Goal: Task Accomplishment & Management: Manage account settings

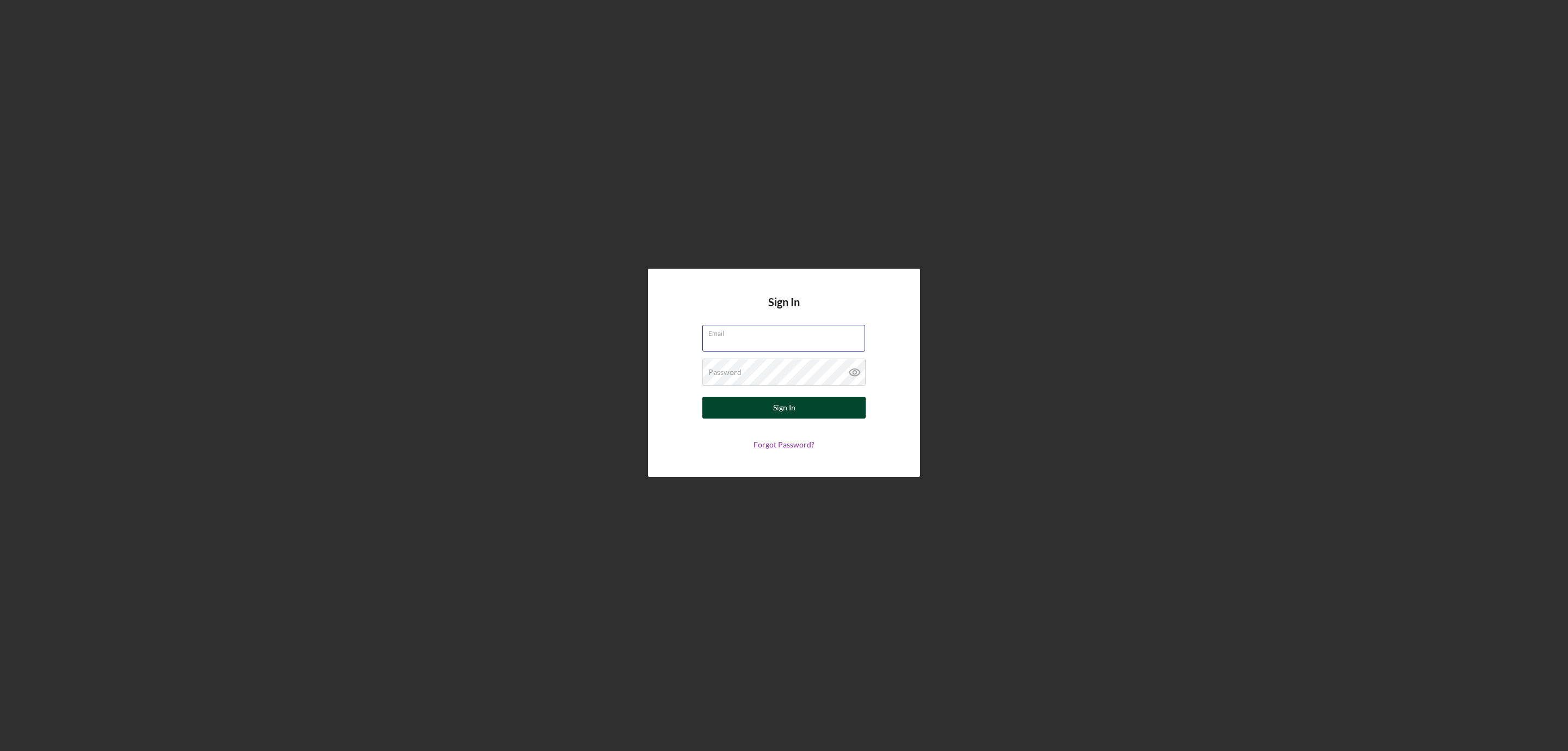
type input "[EMAIL_ADDRESS][DOMAIN_NAME]"
click at [776, 409] on div "Sign In" at bounding box center [784, 407] width 23 height 22
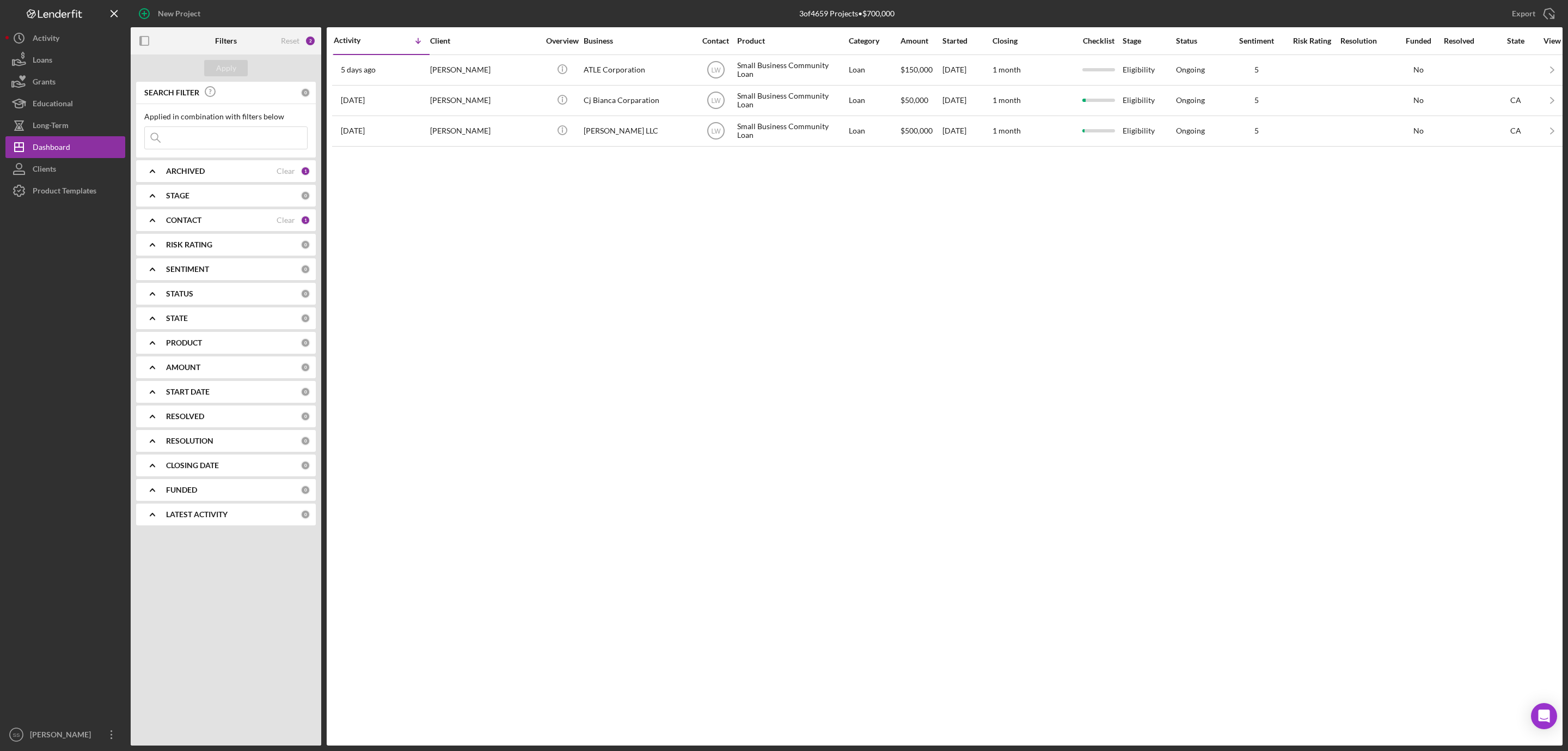
click at [229, 221] on div "CONTACT" at bounding box center [222, 220] width 111 height 9
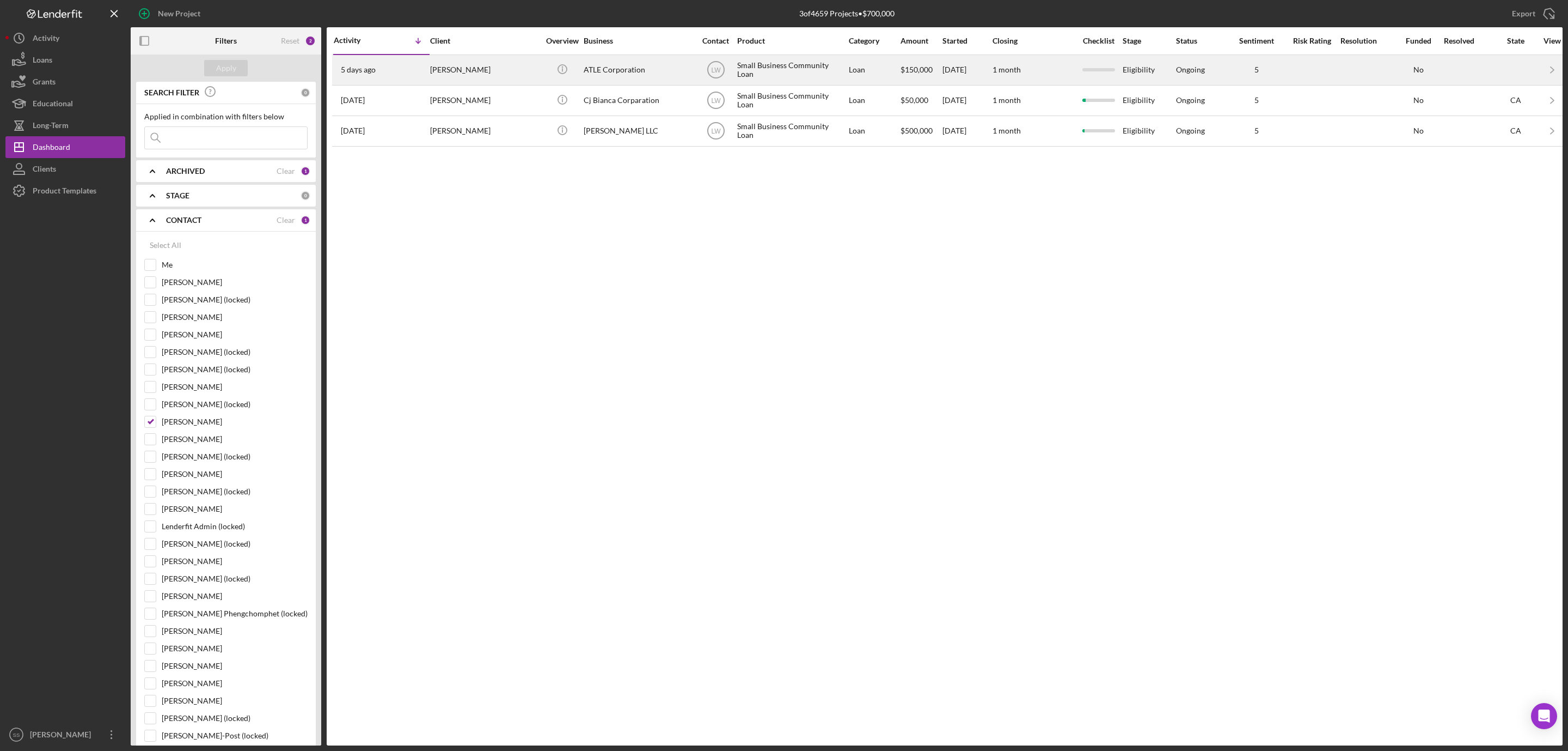
click at [498, 76] on div "[PERSON_NAME]" at bounding box center [485, 69] width 109 height 29
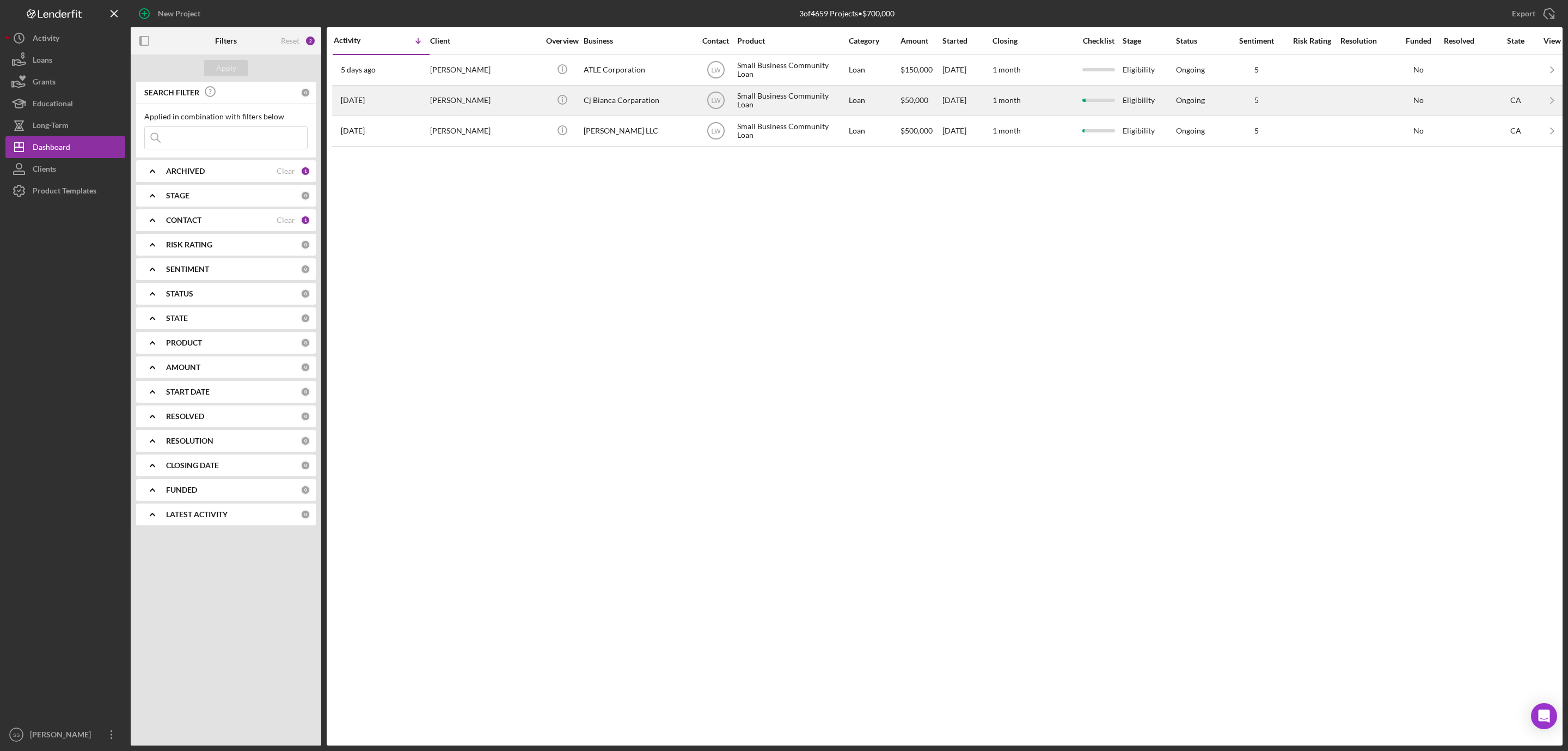
click at [660, 107] on div "Cj Bianca Corparation" at bounding box center [638, 100] width 109 height 29
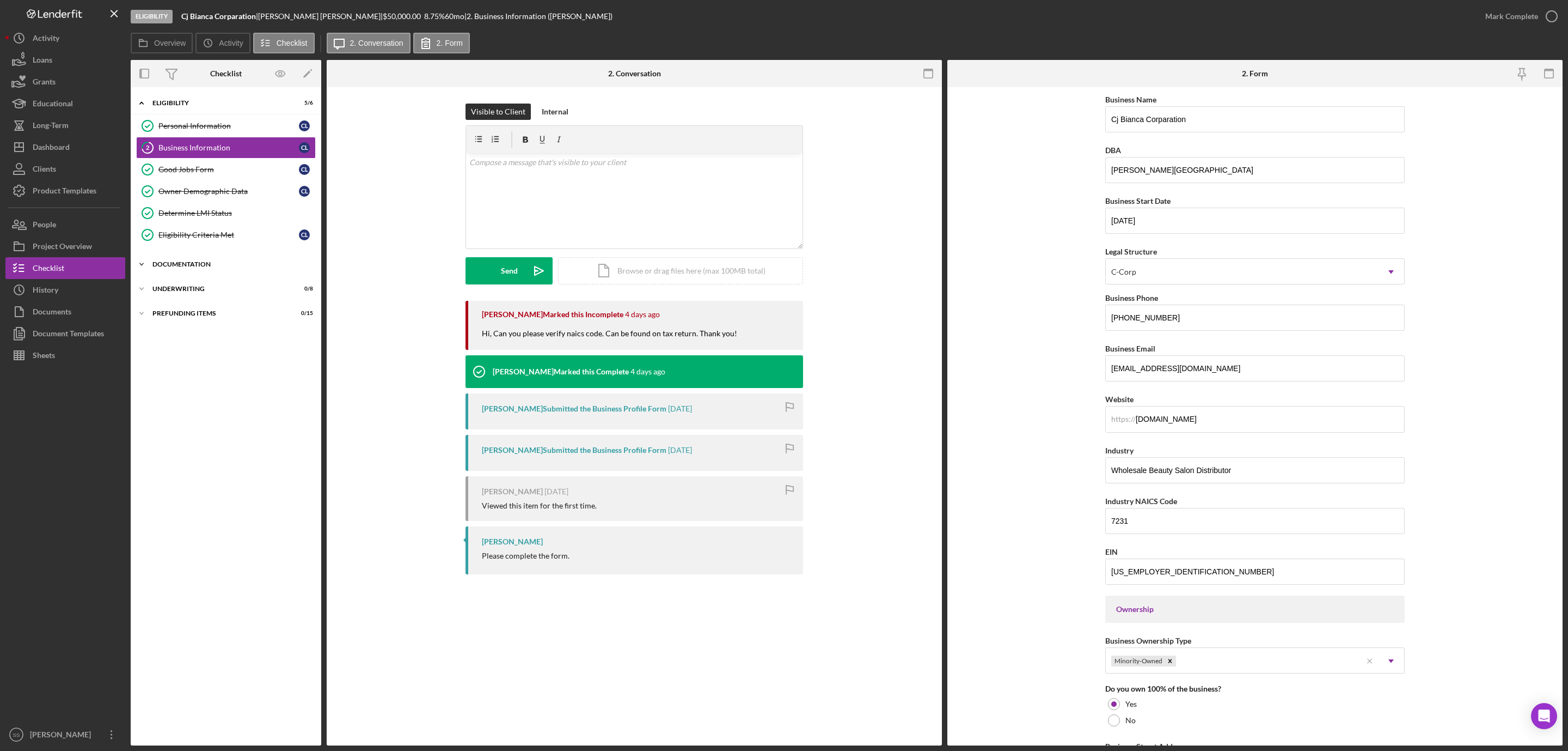
click at [189, 267] on div "Documentation" at bounding box center [229, 264] width 155 height 7
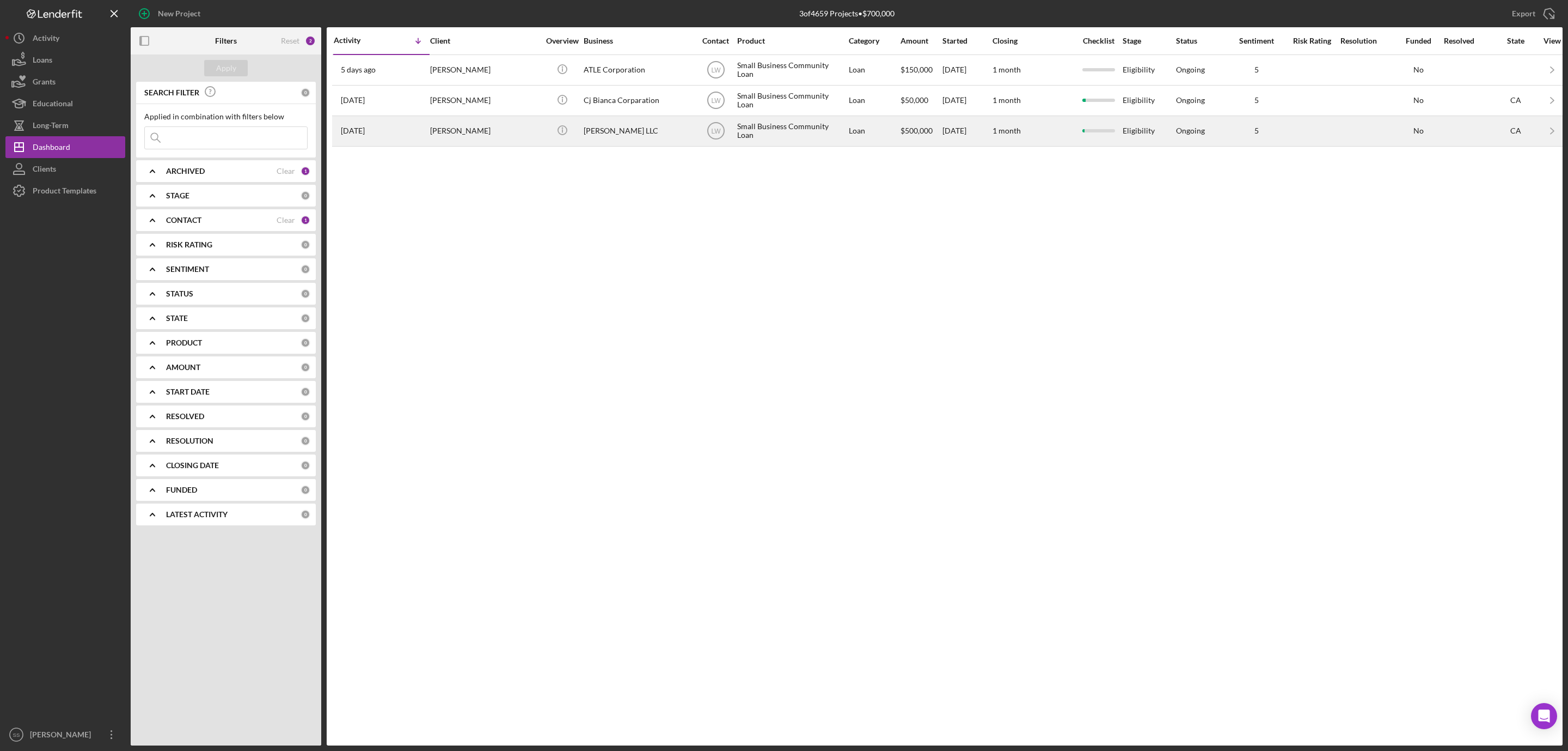
click at [622, 127] on div "[PERSON_NAME] LLC" at bounding box center [638, 130] width 109 height 29
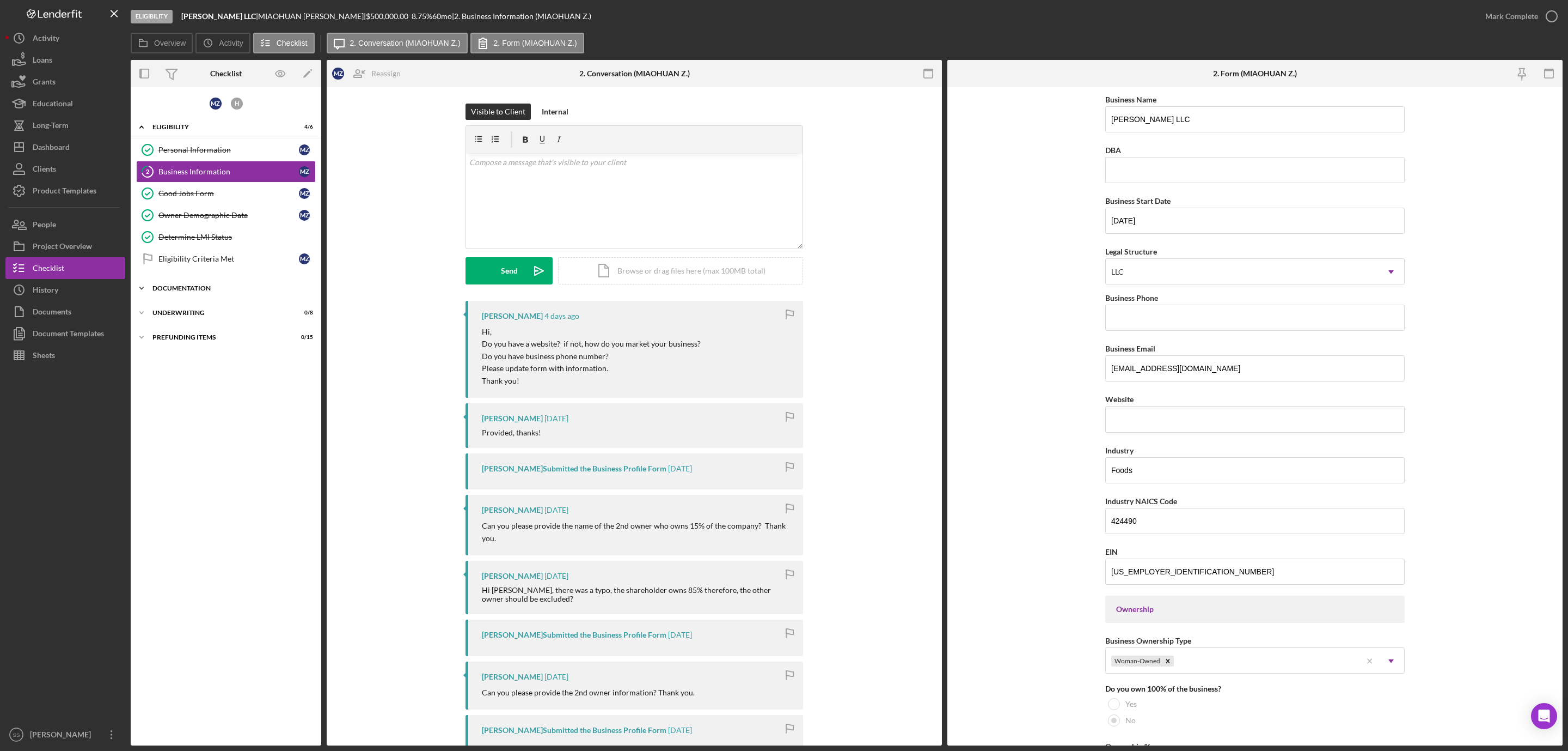
click at [181, 291] on div "Documentation" at bounding box center [229, 288] width 155 height 7
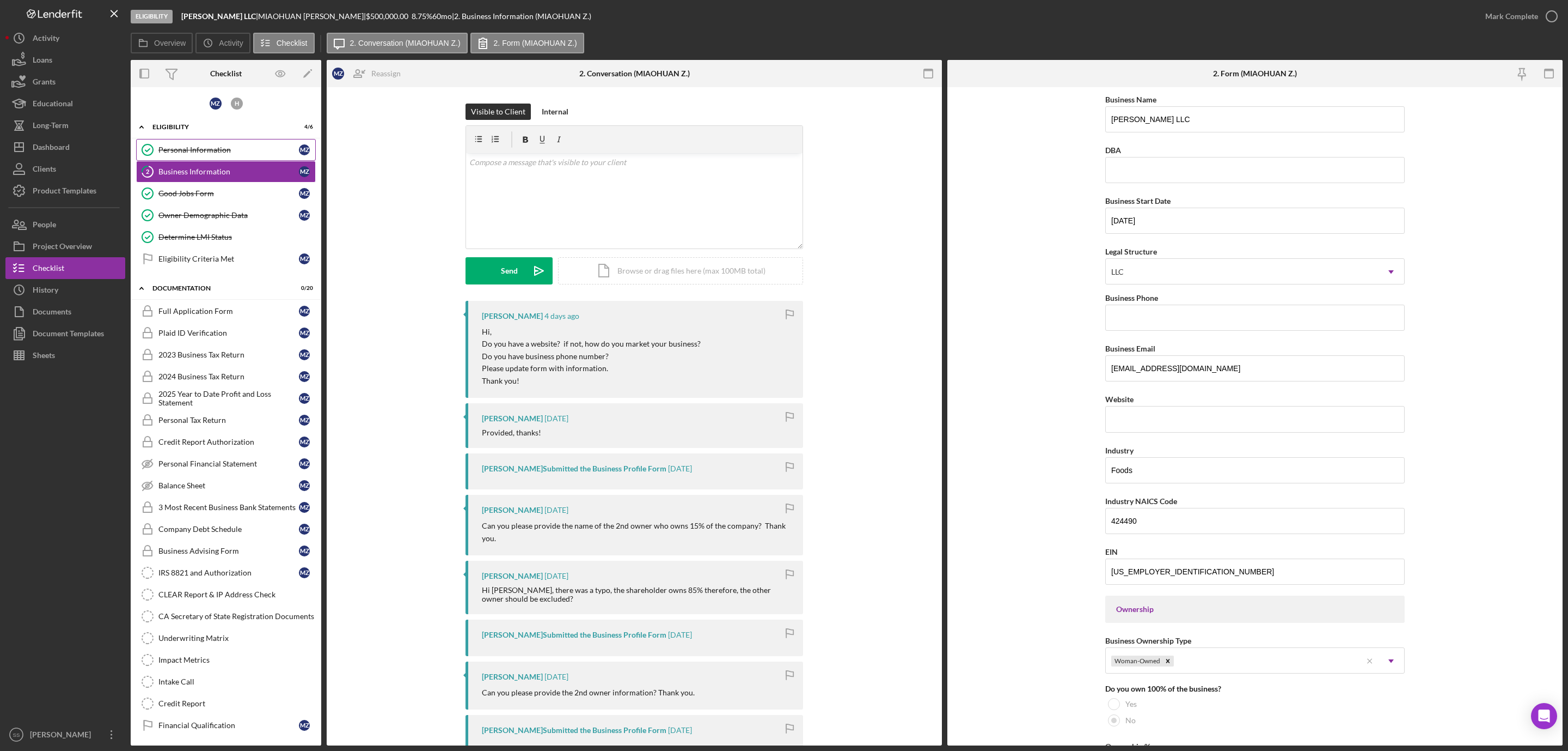
click at [232, 146] on div "Personal Information" at bounding box center [228, 150] width 141 height 9
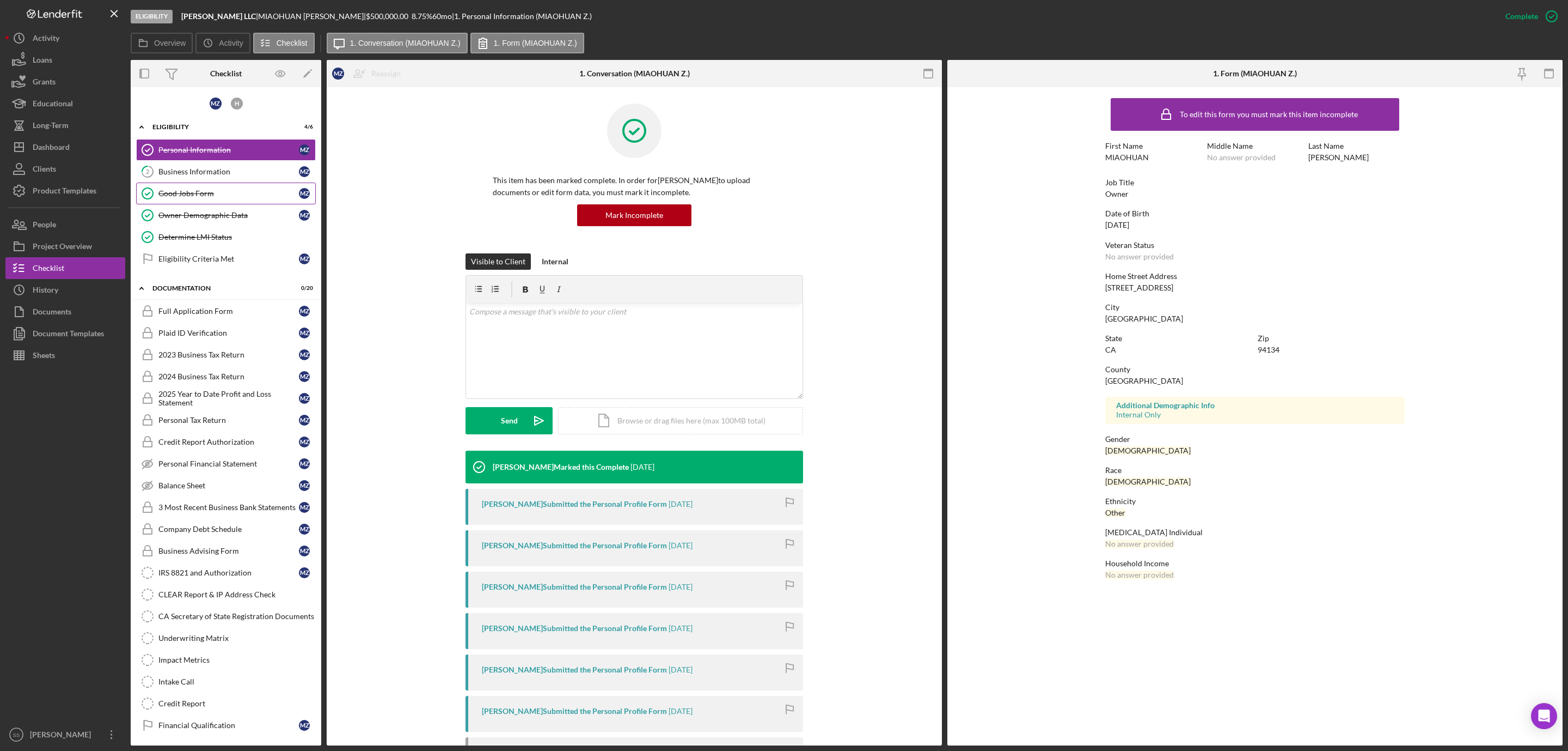
click at [206, 197] on div "Good Jobs Form" at bounding box center [228, 193] width 141 height 9
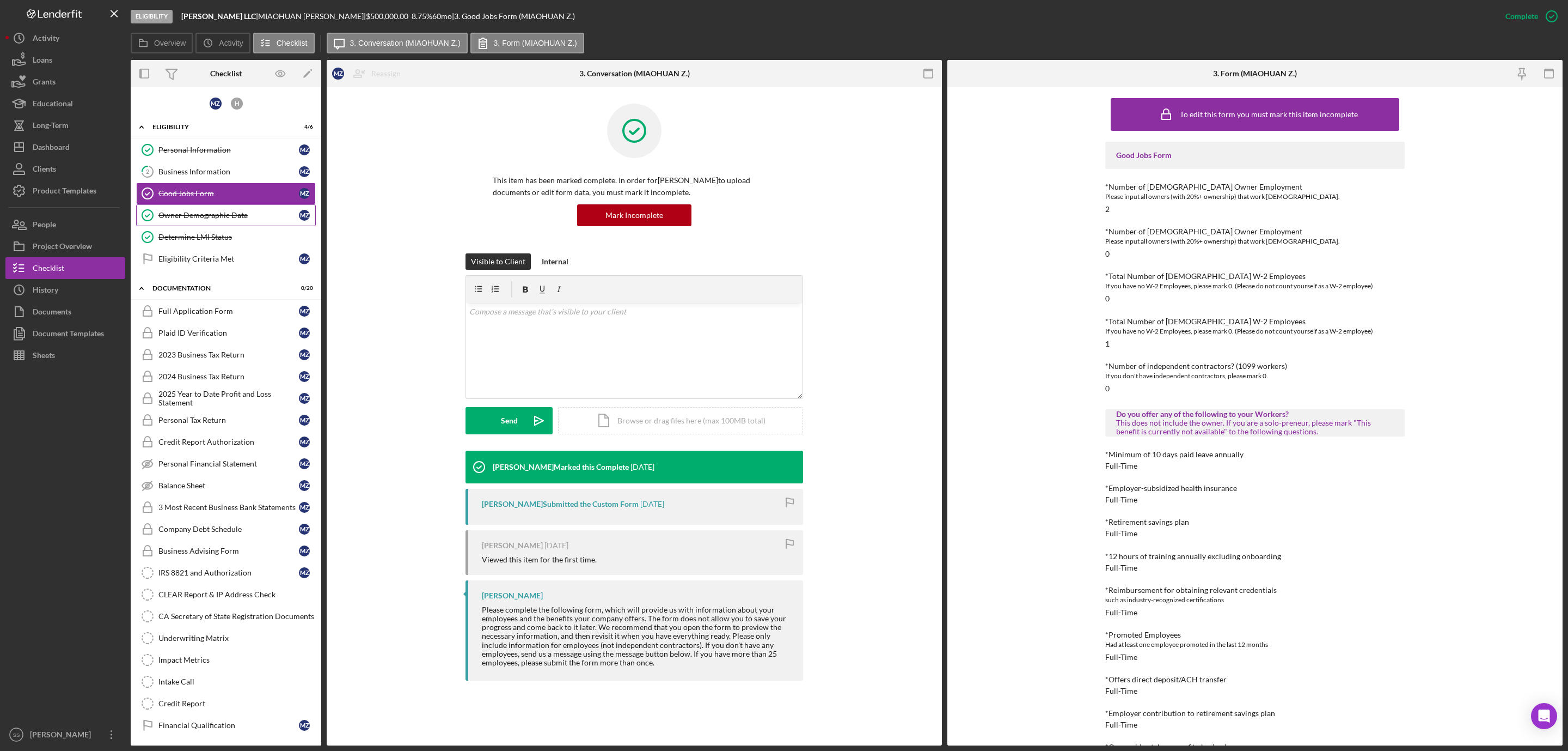
click at [196, 218] on div "Owner Demographic Data" at bounding box center [228, 215] width 141 height 9
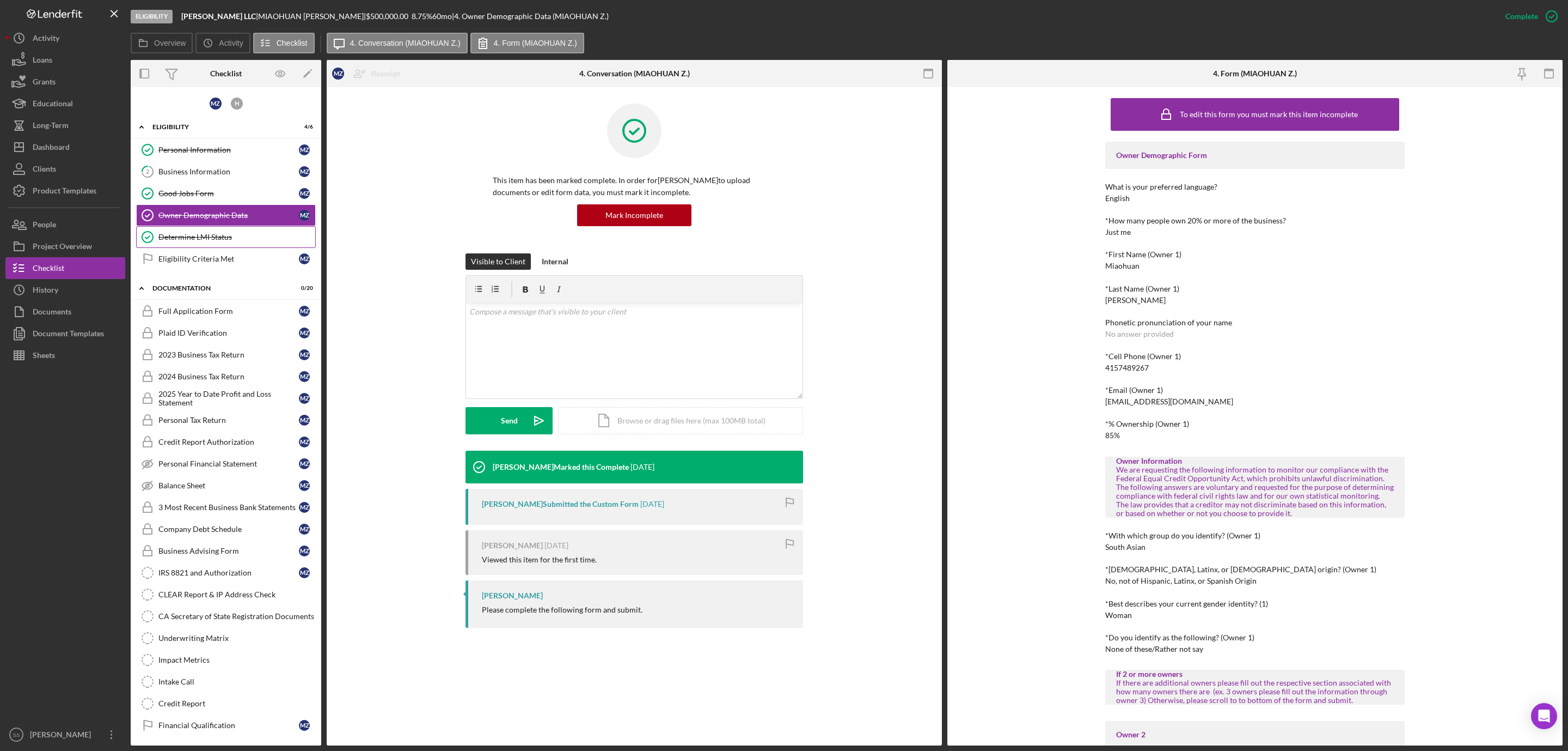
click at [192, 241] on div "Determine LMI Status" at bounding box center [237, 237] width 157 height 9
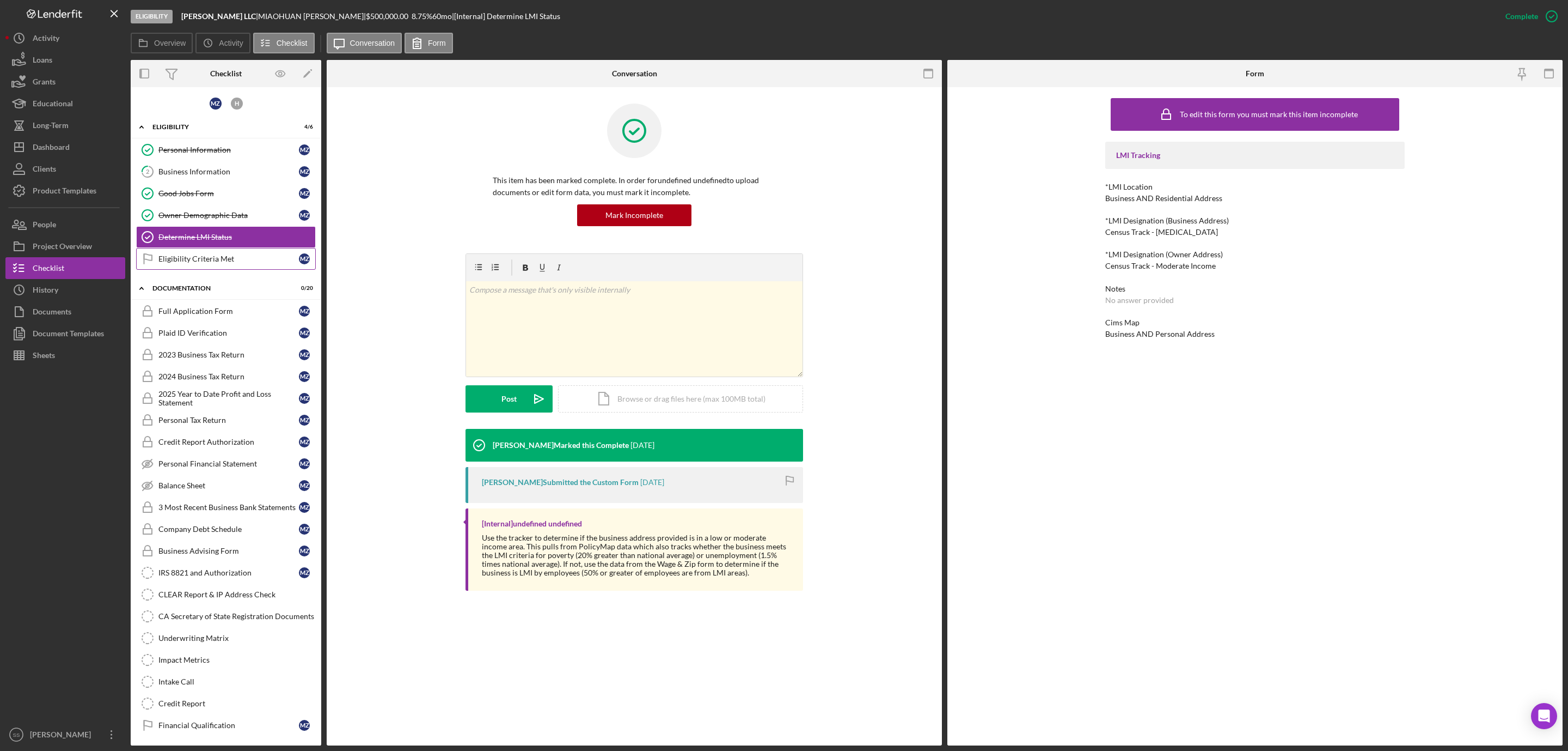
click at [194, 263] on div "Eligibility Criteria Met" at bounding box center [228, 259] width 141 height 9
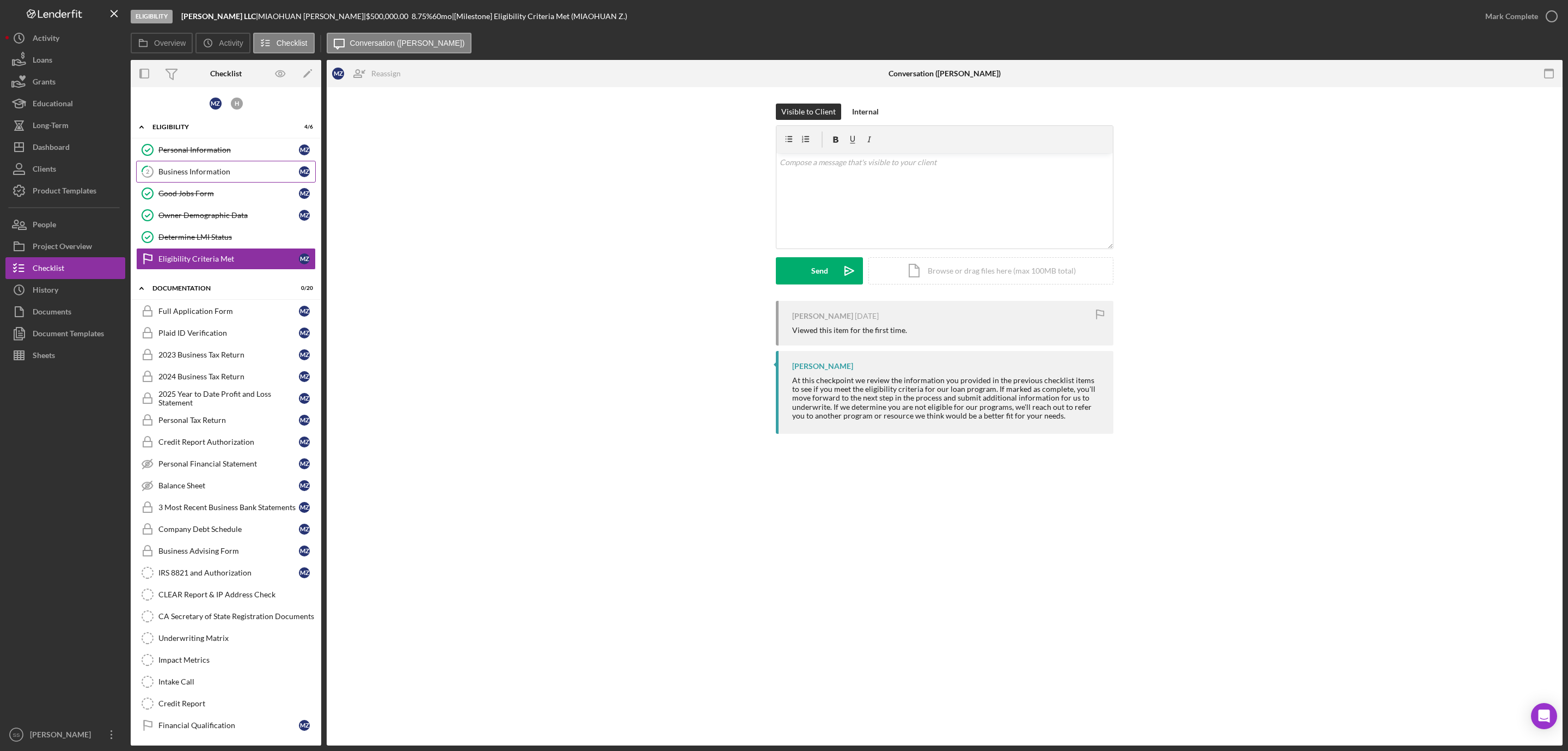
click at [203, 175] on div "Business Information" at bounding box center [228, 172] width 141 height 9
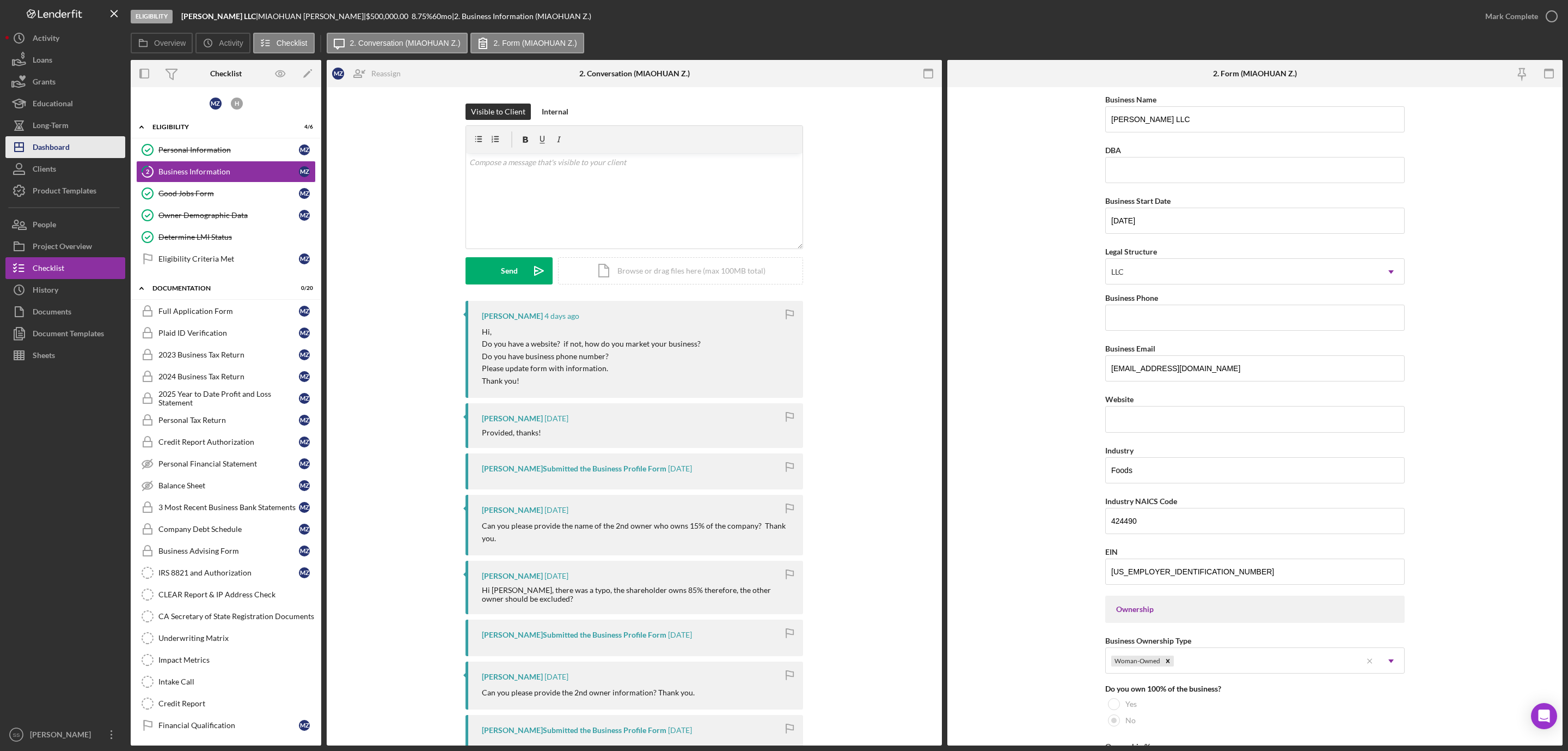
click at [65, 144] on div "Dashboard" at bounding box center [51, 149] width 37 height 24
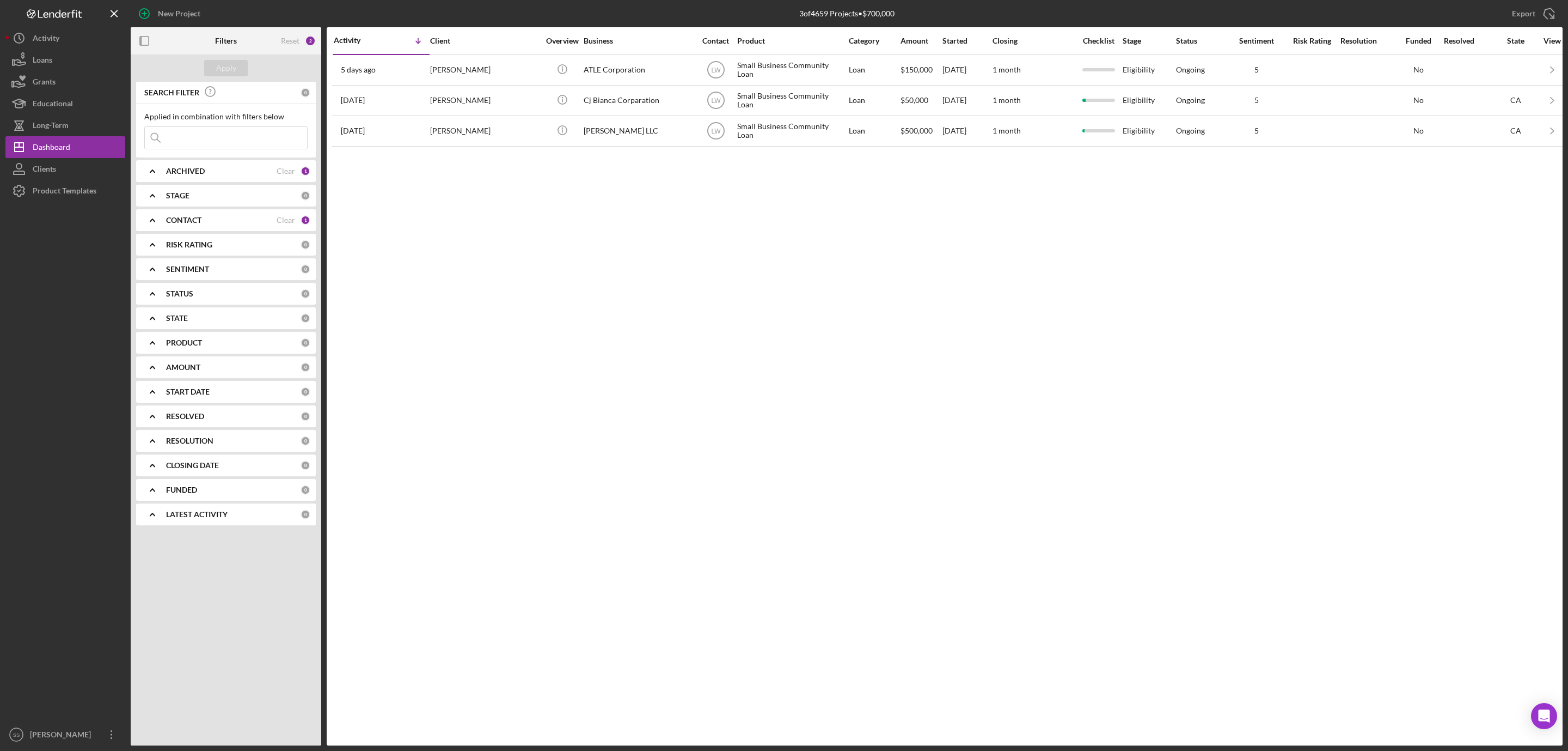
click at [228, 217] on div "CONTACT" at bounding box center [222, 220] width 111 height 9
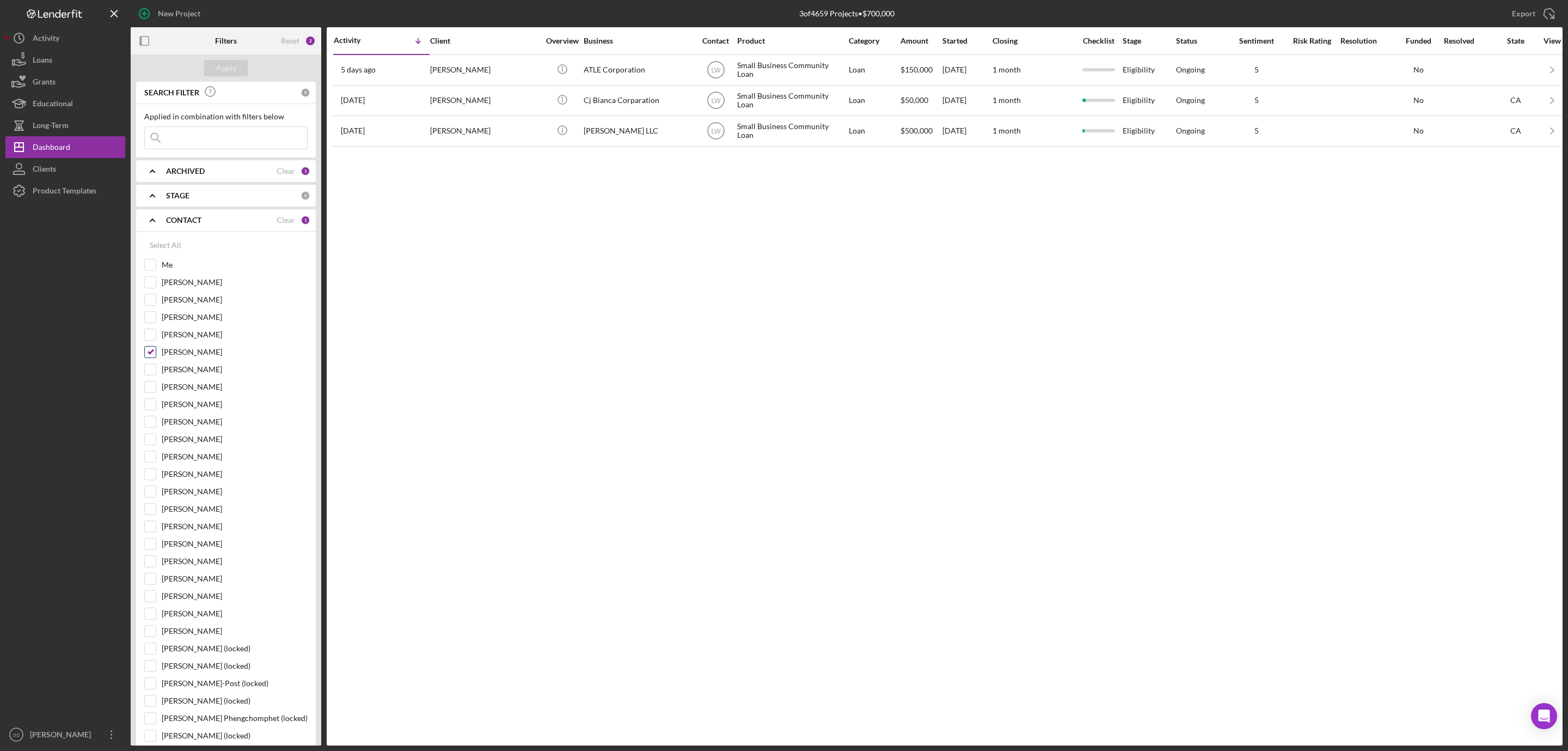
click at [155, 356] on input "[PERSON_NAME]" at bounding box center [150, 352] width 11 height 11
checkbox input "false"
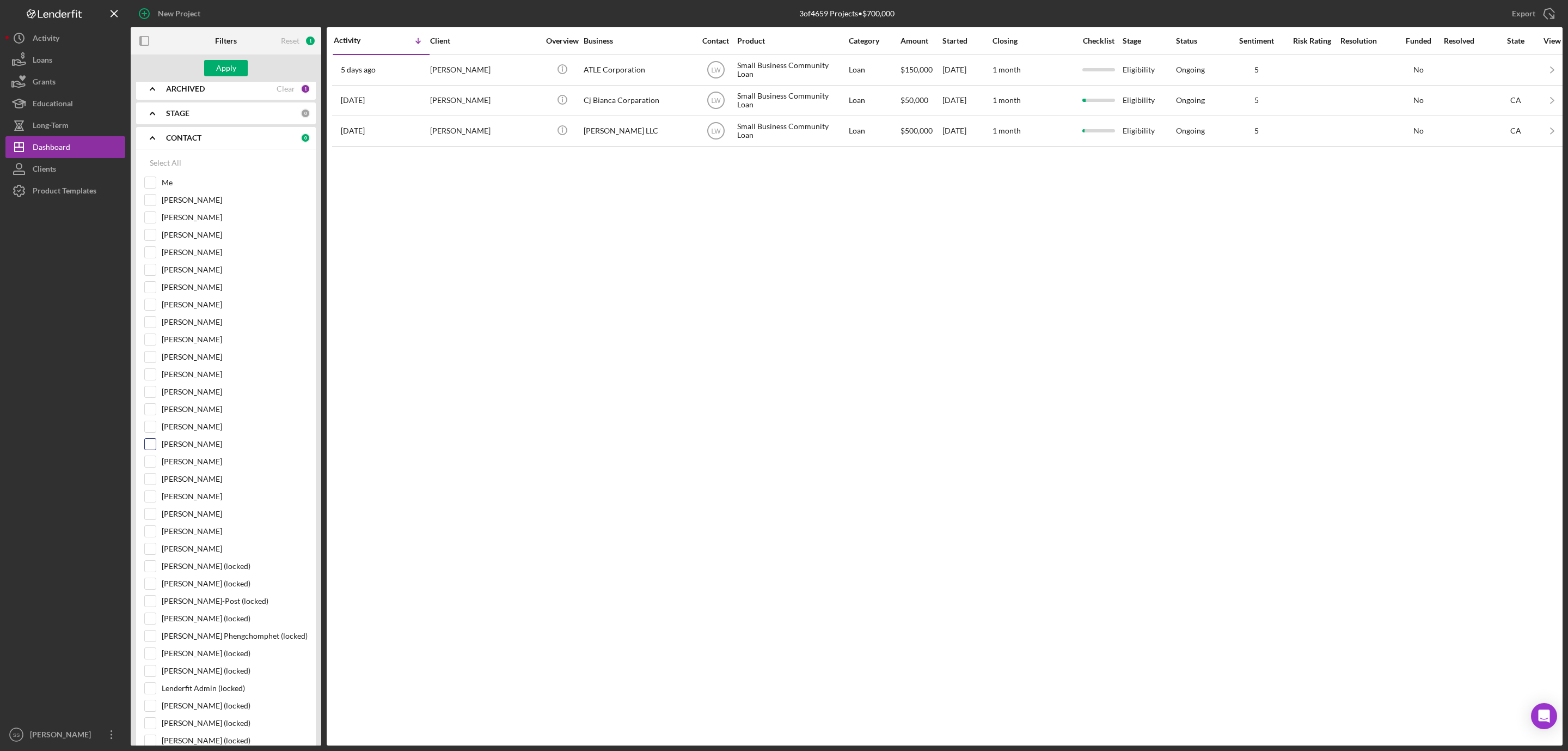
scroll to position [82, 0]
click at [152, 188] on input "Me" at bounding box center [150, 183] width 11 height 11
checkbox input "true"
click at [229, 71] on div "Apply" at bounding box center [226, 68] width 20 height 16
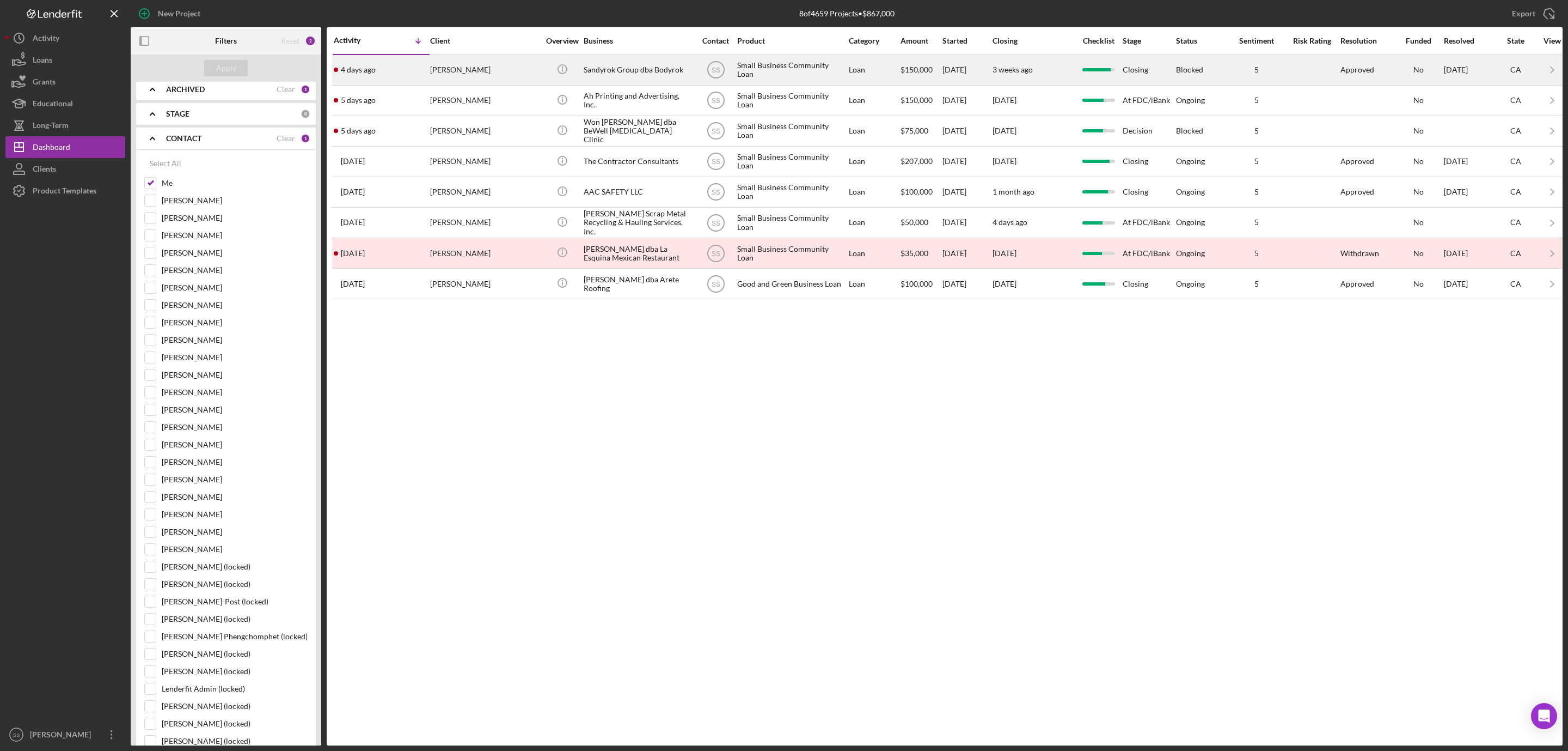
click at [428, 75] on div "[DATE] [PERSON_NAME]" at bounding box center [381, 69] width 96 height 29
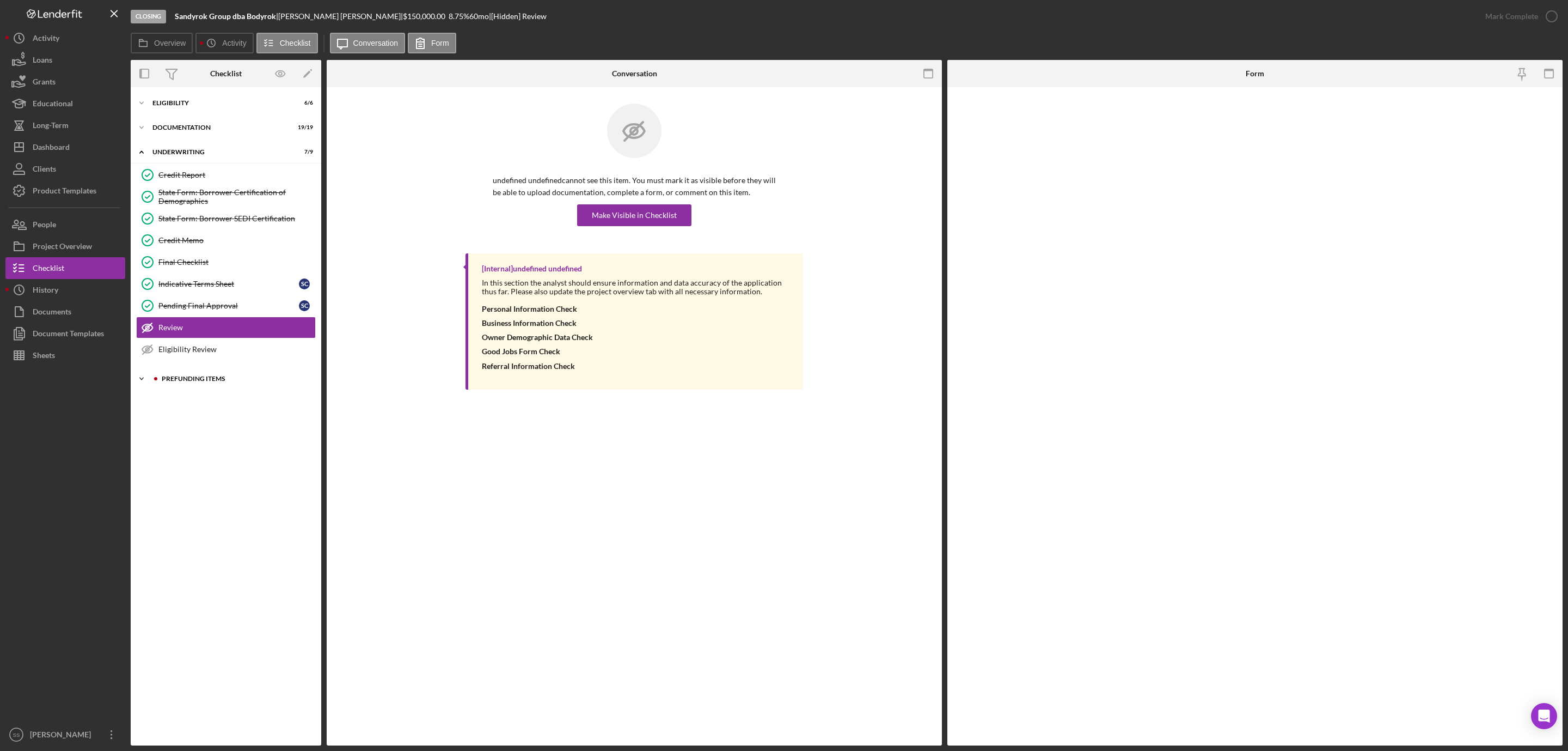
click at [189, 388] on div "Icon/Expander Prefunding Items 11 / 15" at bounding box center [226, 379] width 191 height 22
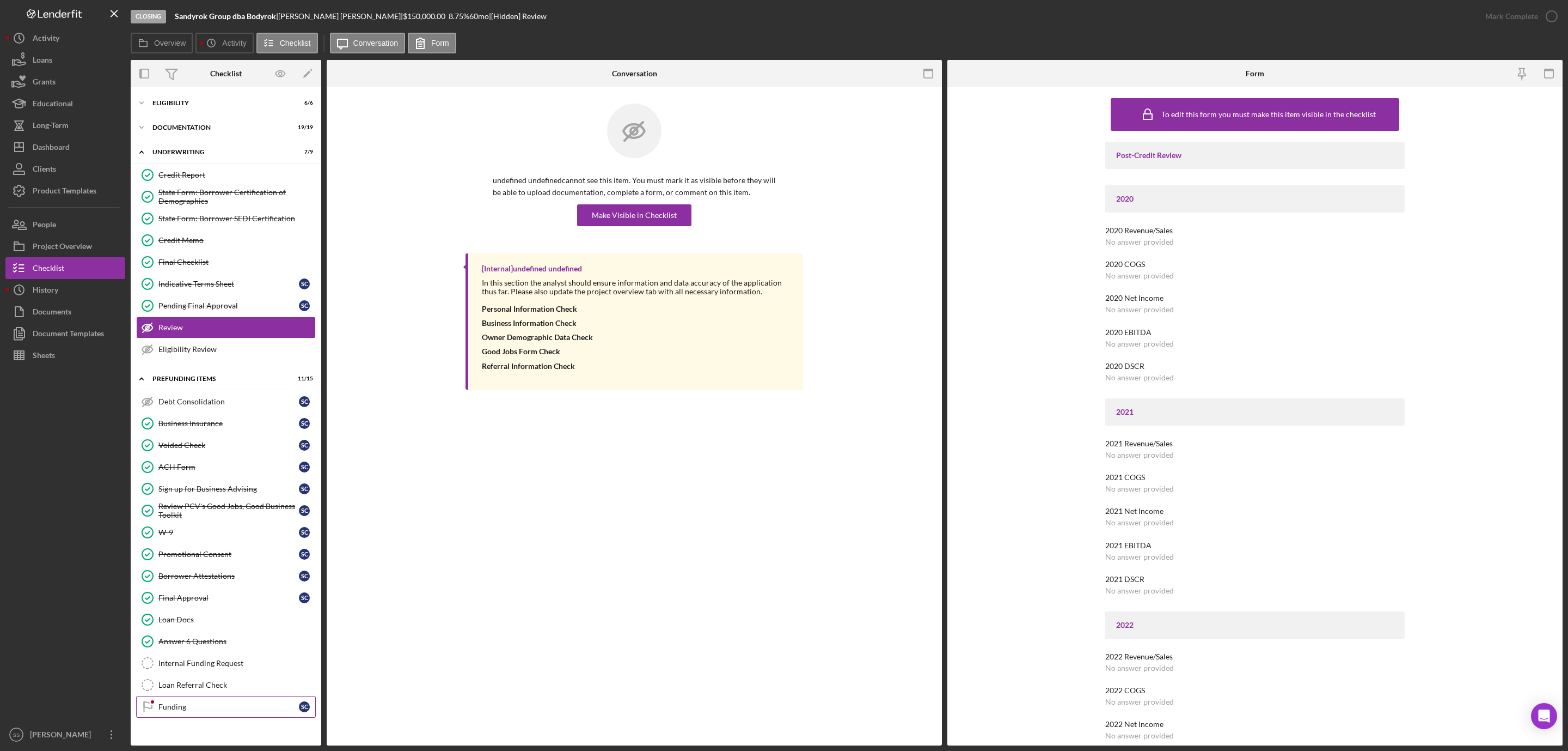
click at [181, 718] on link "Funding Funding S C" at bounding box center [226, 707] width 180 height 22
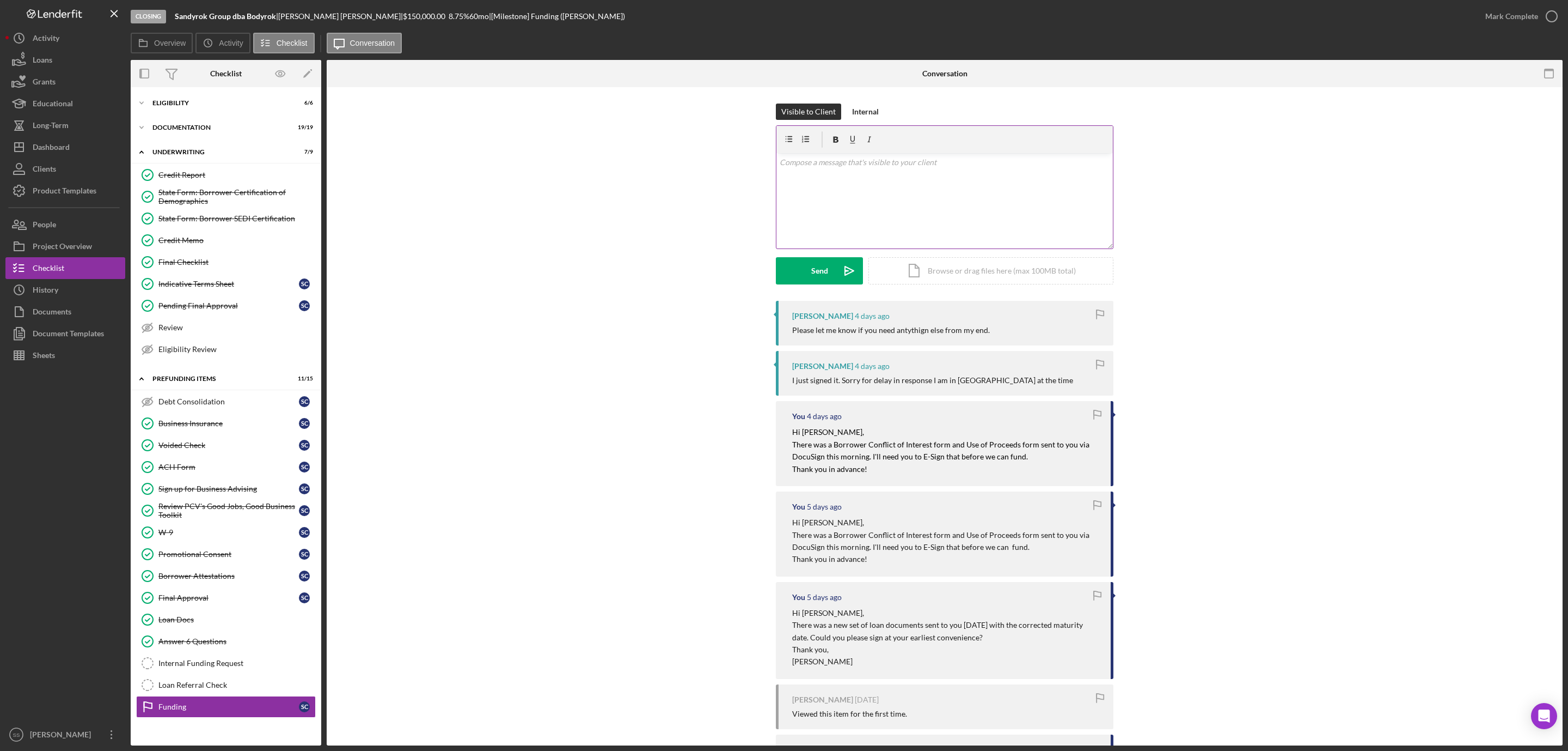
click at [913, 188] on div "v Color teal Color pink Remove color Add row above Add row below Add column bef…" at bounding box center [944, 200] width 337 height 96
drag, startPoint x: 823, startPoint y: 280, endPoint x: 842, endPoint y: 262, distance: 26.2
click at [822, 280] on div "Send" at bounding box center [820, 270] width 17 height 27
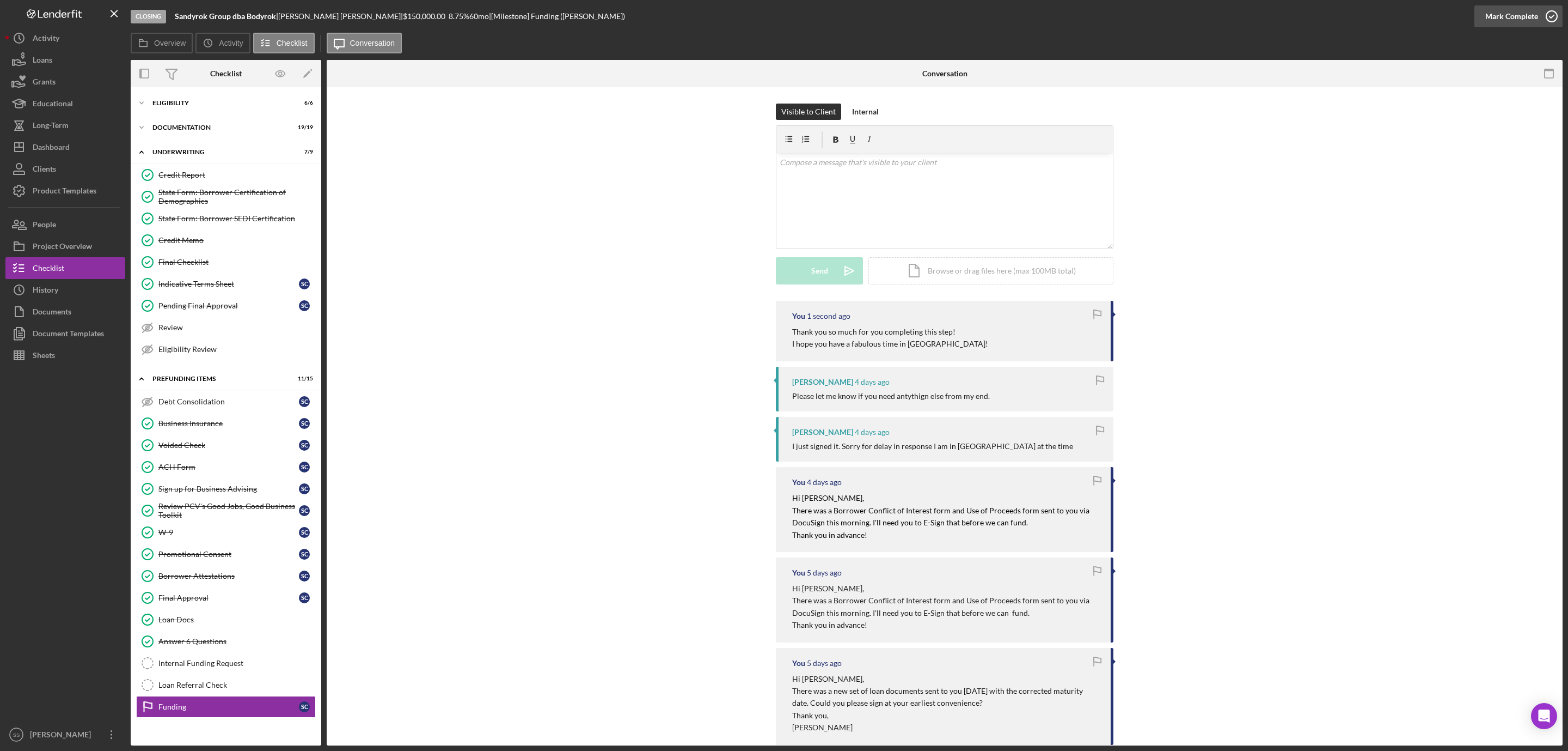
click at [1553, 15] on icon "button" at bounding box center [1552, 16] width 27 height 27
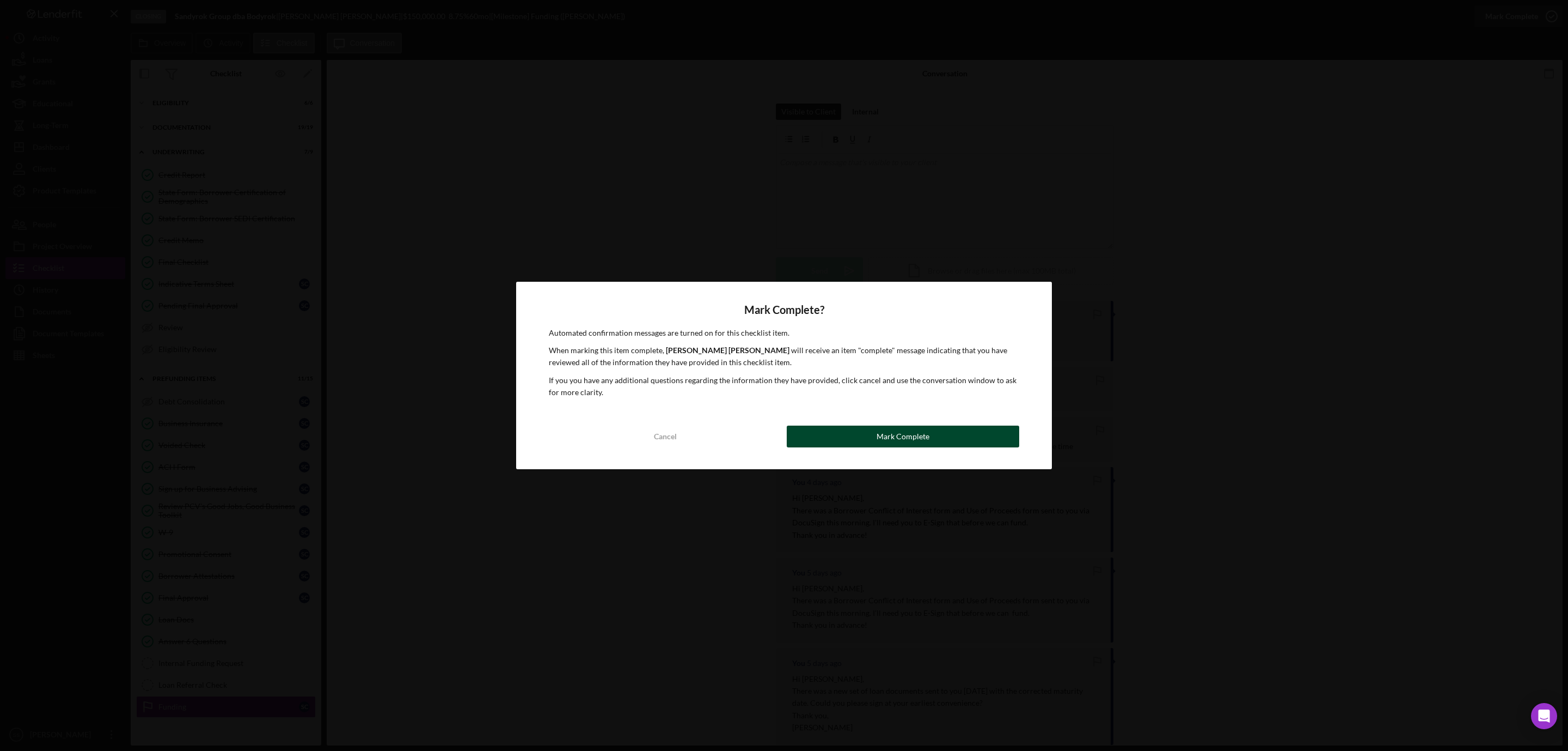
click at [853, 431] on button "Mark Complete" at bounding box center [903, 437] width 233 height 22
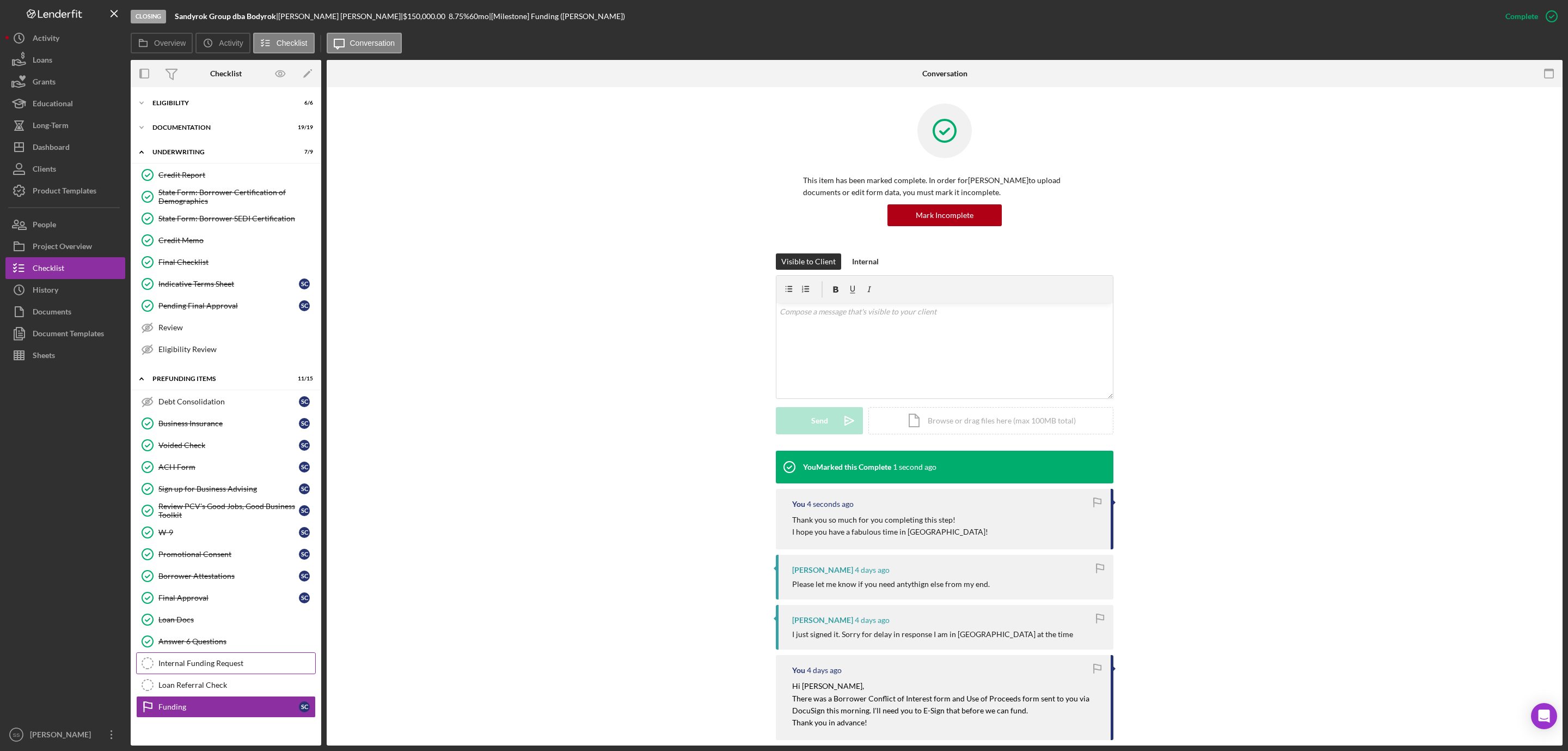
click at [183, 668] on div "Internal Funding Request" at bounding box center [237, 663] width 157 height 9
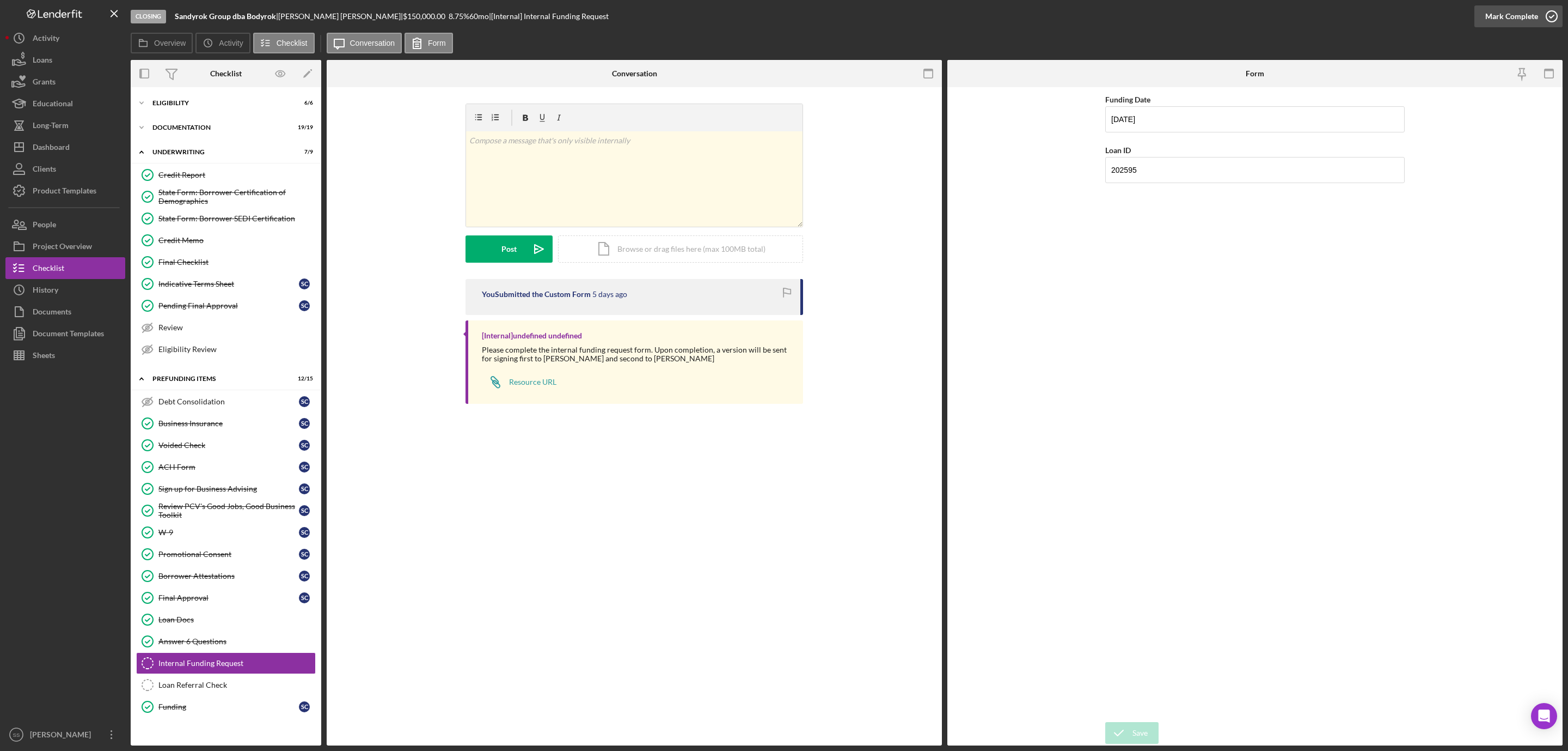
click at [1556, 17] on icon "button" at bounding box center [1552, 16] width 27 height 27
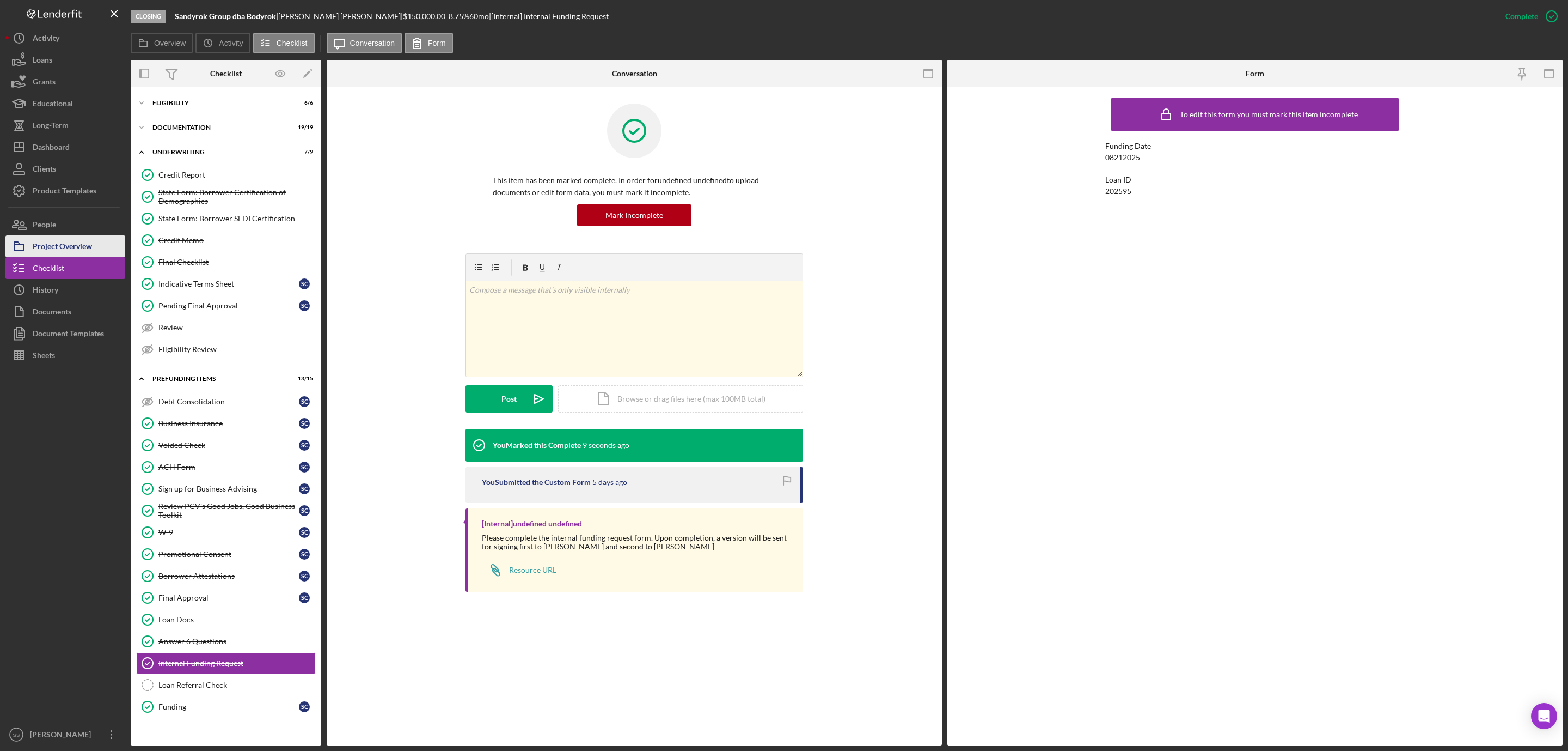
click at [87, 241] on div "Project Overview" at bounding box center [62, 247] width 59 height 24
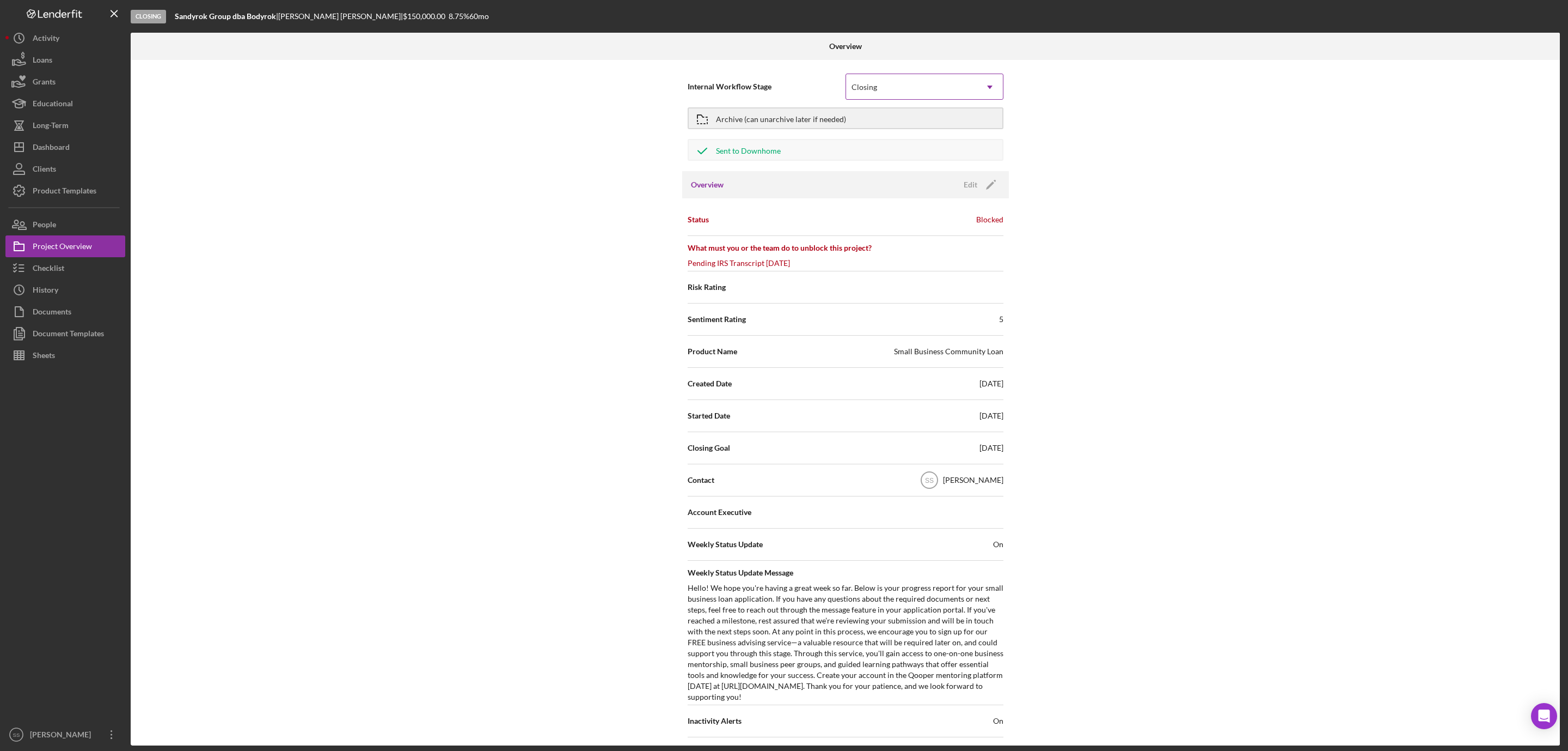
click at [951, 87] on div "Closing" at bounding box center [911, 87] width 131 height 25
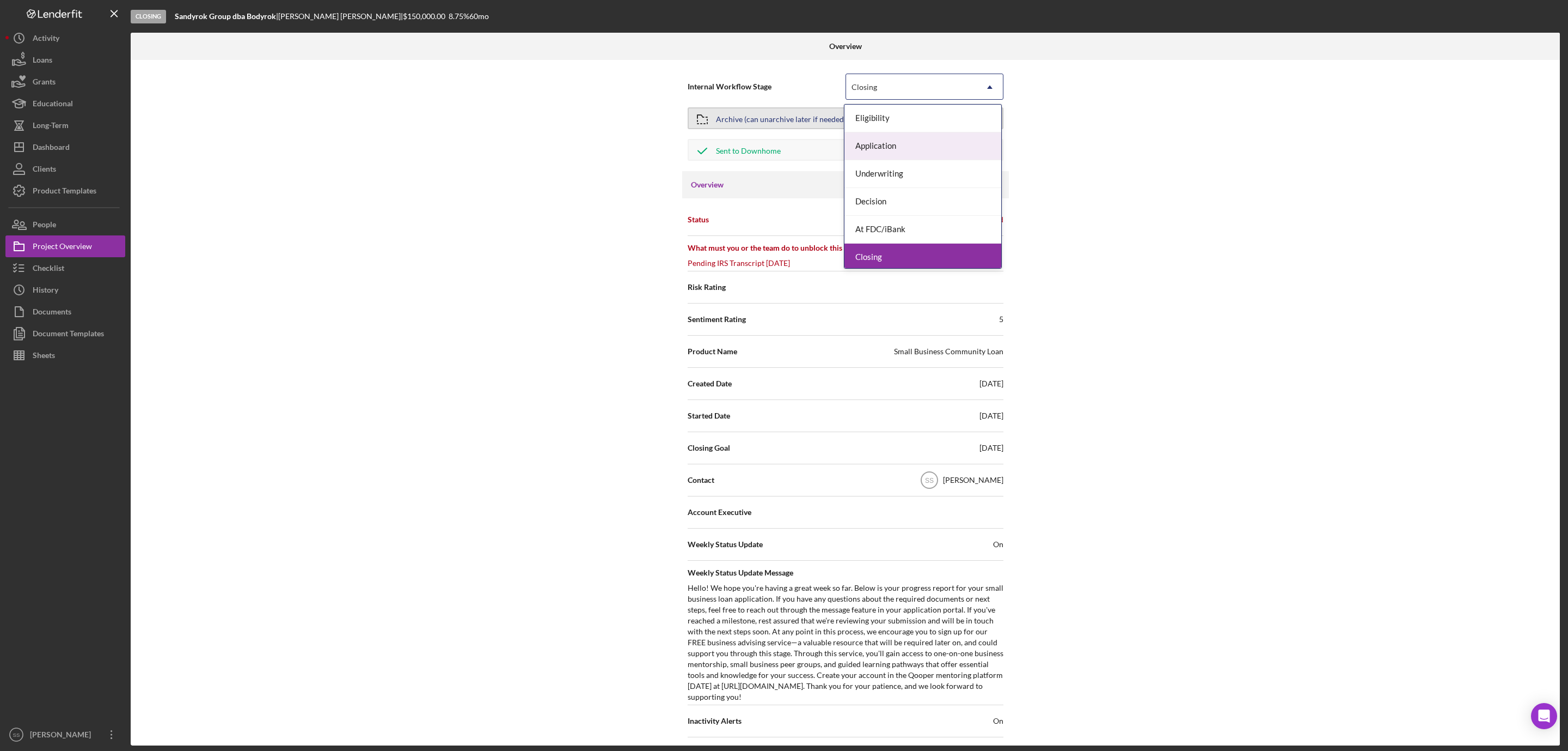
click at [765, 115] on div "Archive (can unarchive later if needed)" at bounding box center [781, 118] width 130 height 19
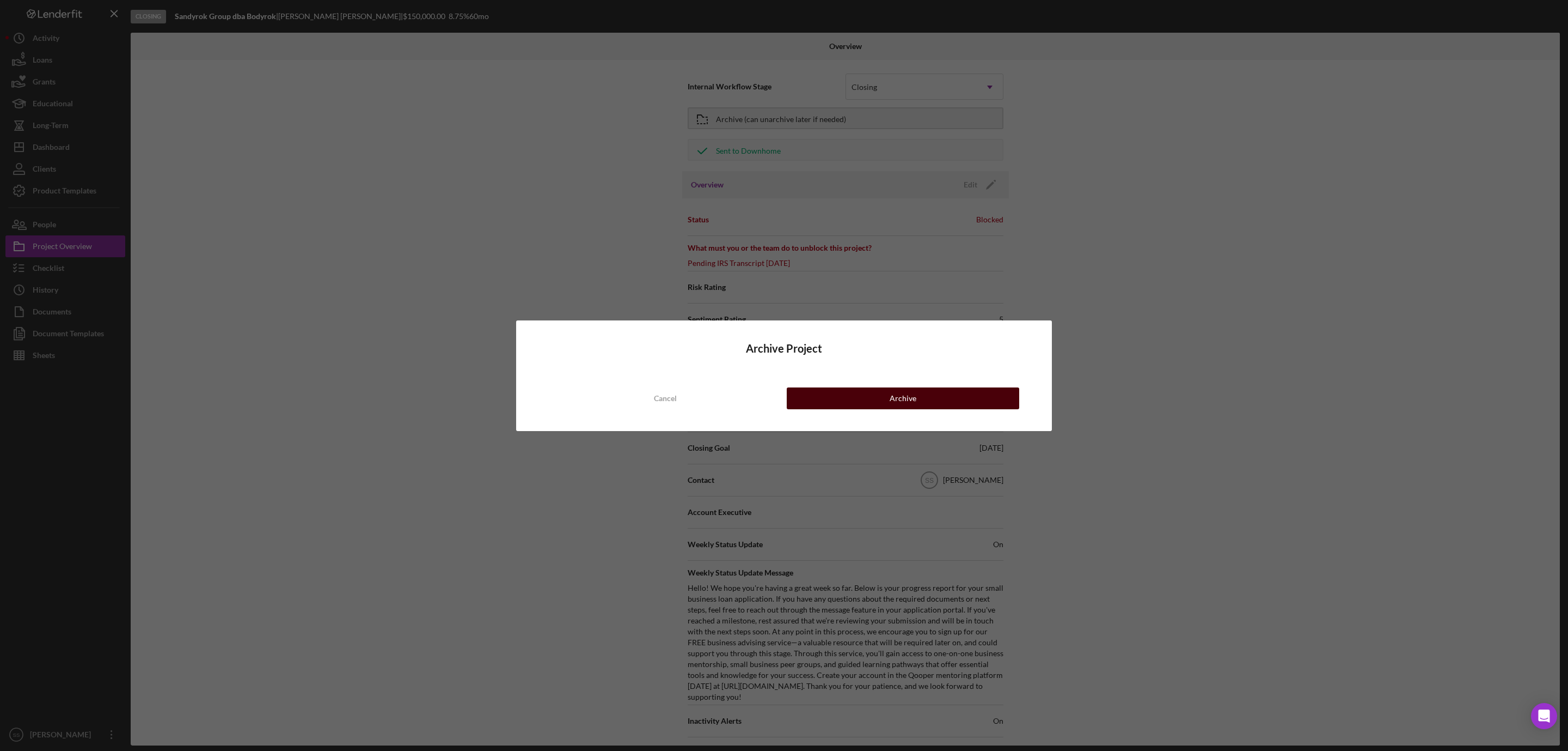
click at [889, 400] on button "Archive" at bounding box center [903, 398] width 233 height 22
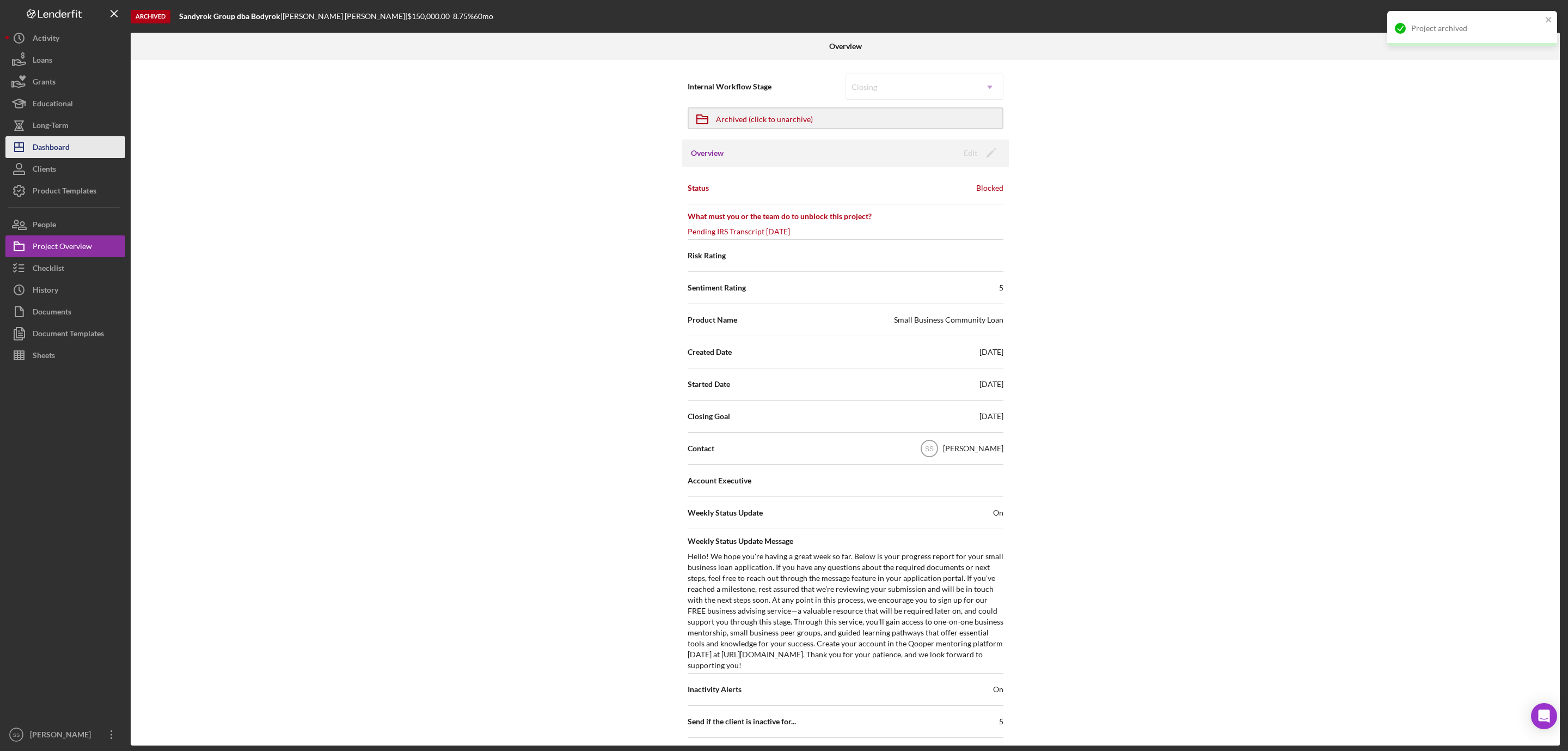
click at [61, 139] on div "Dashboard" at bounding box center [51, 149] width 37 height 24
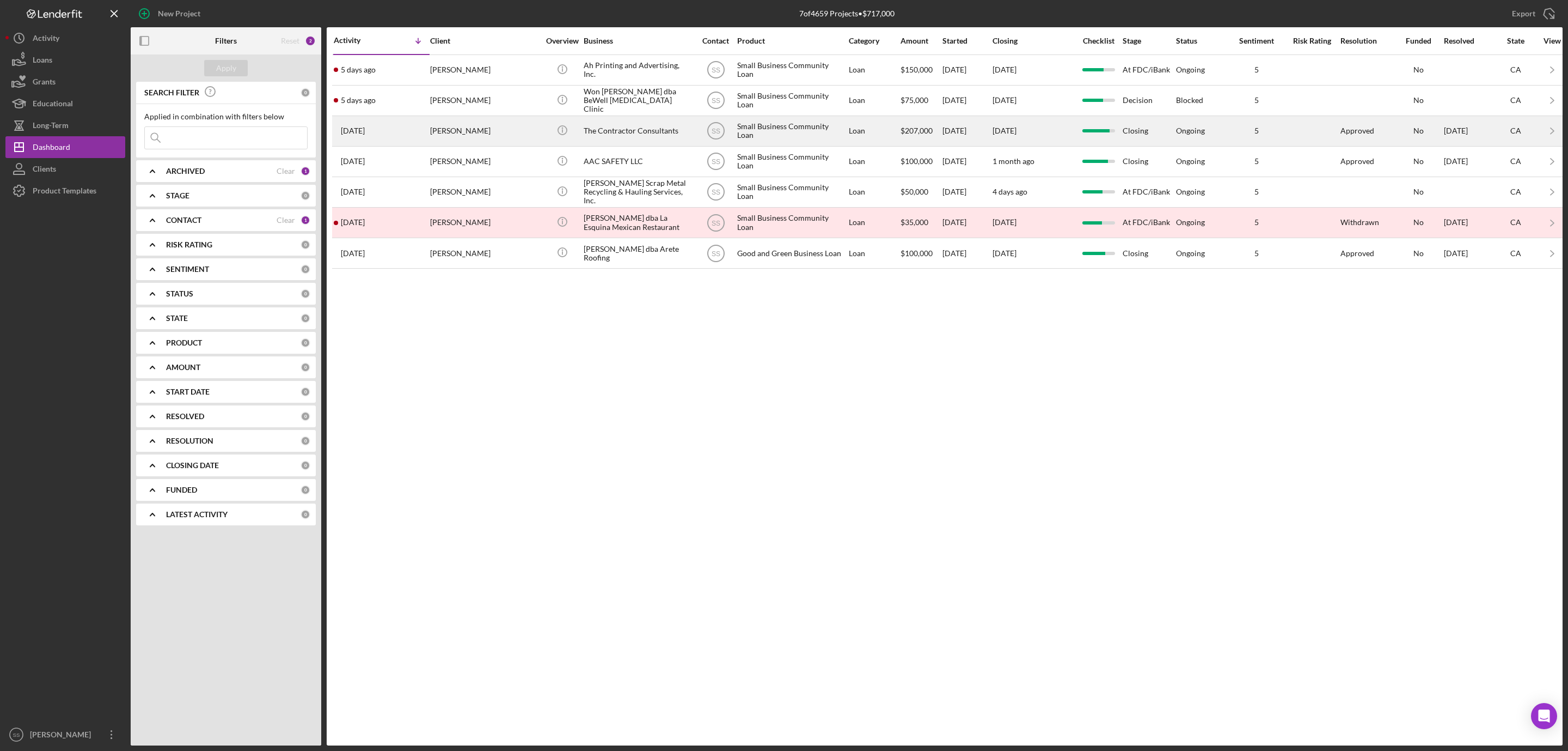
click at [516, 128] on div "[PERSON_NAME]" at bounding box center [485, 130] width 109 height 29
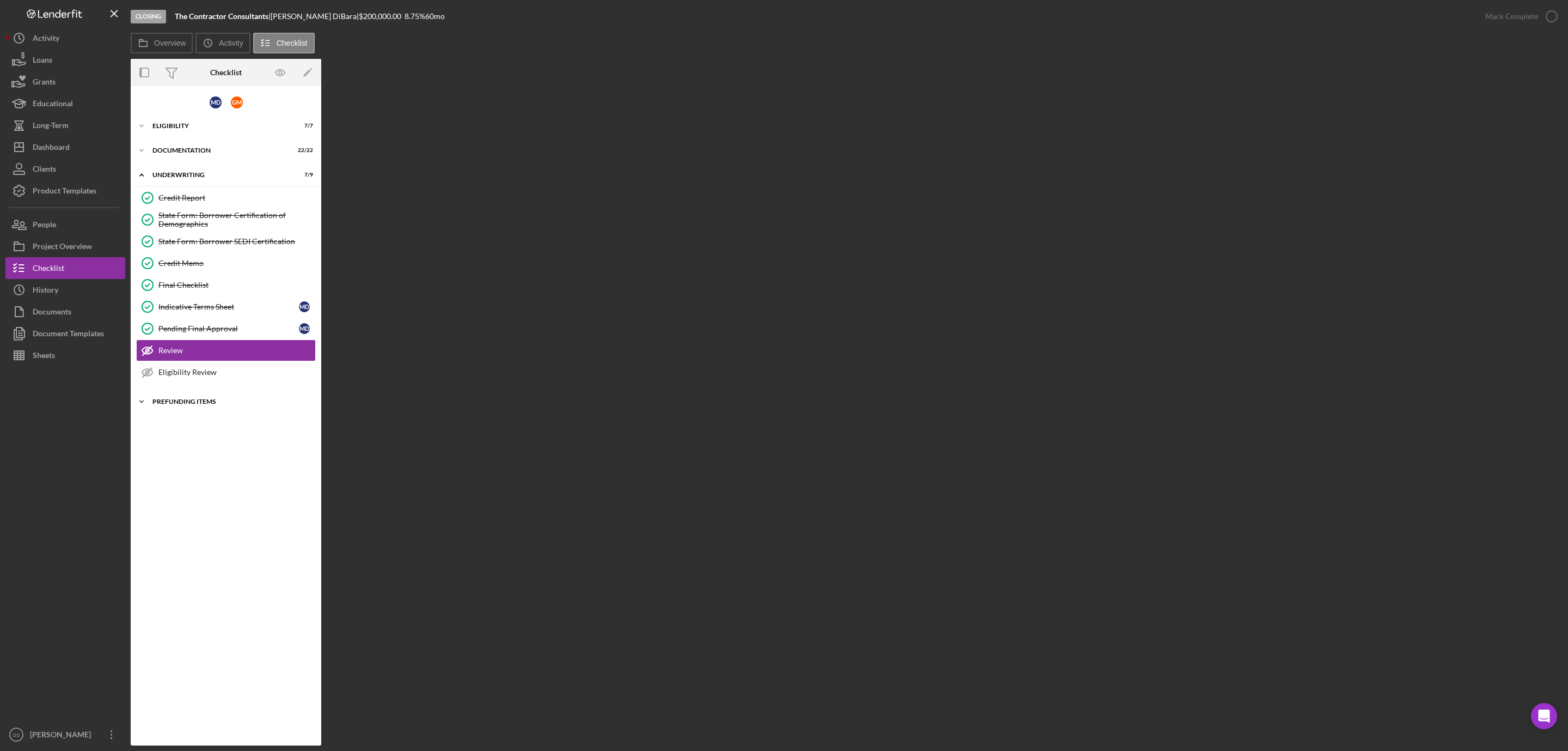
click at [201, 405] on div "Prefunding Items" at bounding box center [229, 401] width 155 height 7
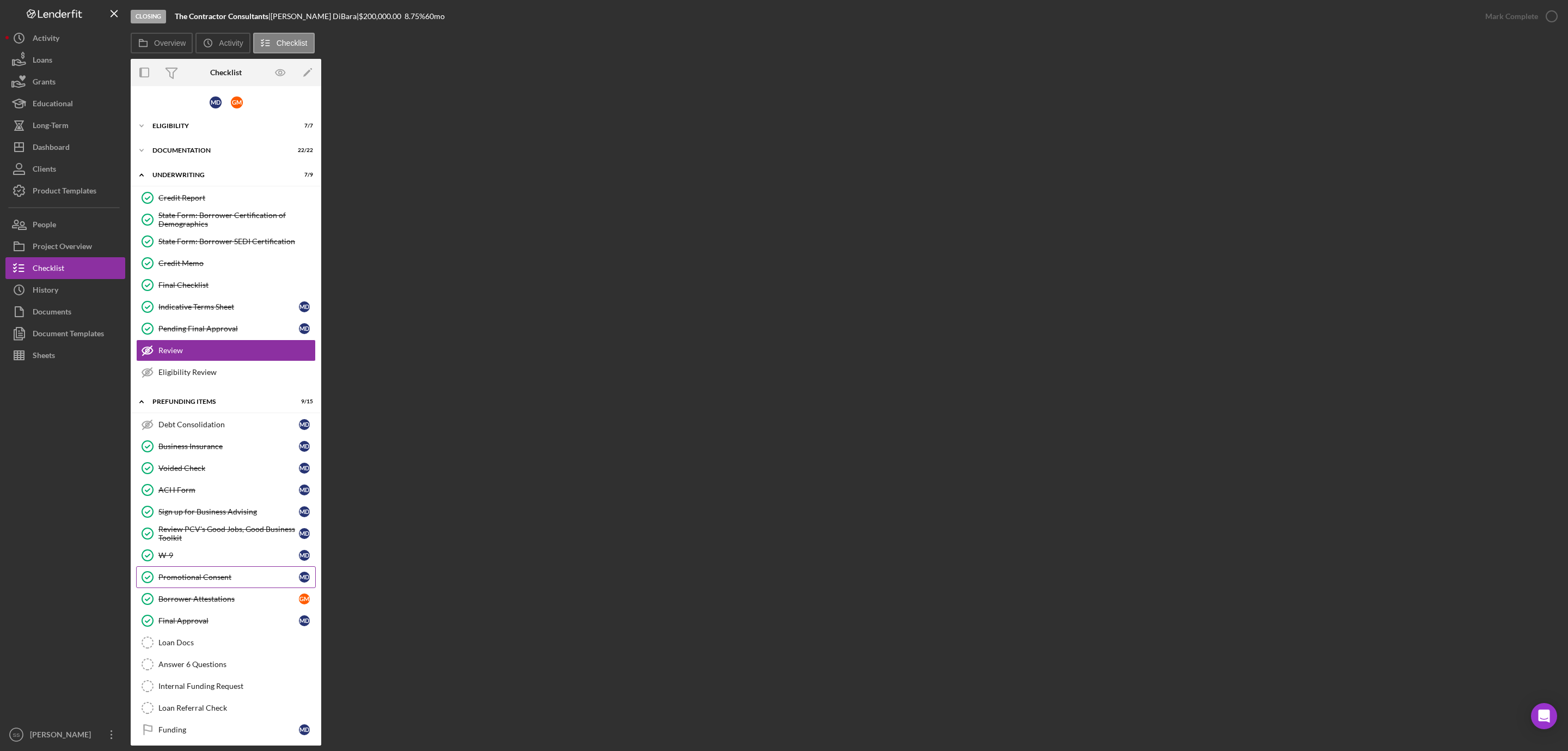
scroll to position [18, 0]
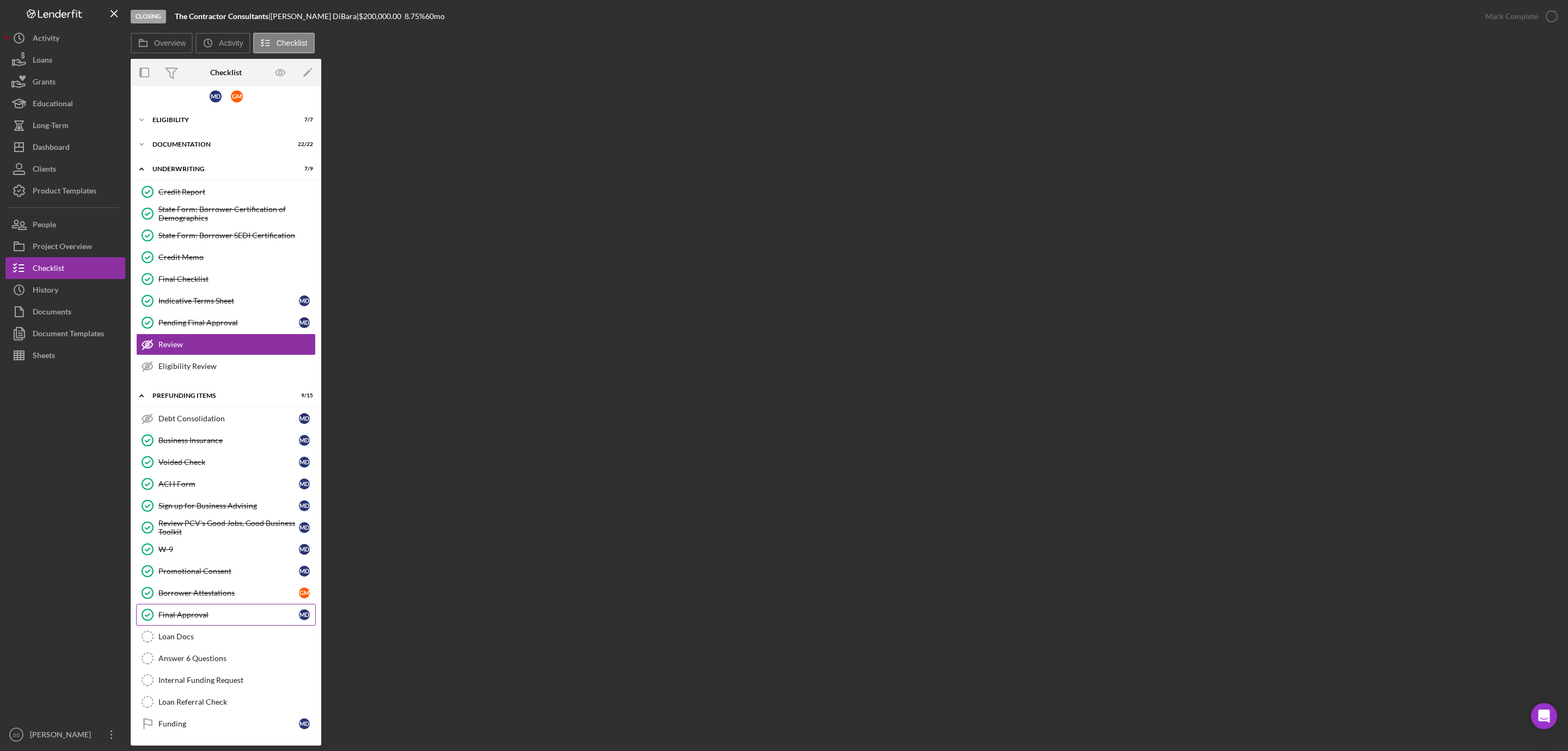
drag, startPoint x: 187, startPoint y: 632, endPoint x: 198, endPoint y: 621, distance: 15.6
click at [187, 632] on div "Loan Docs" at bounding box center [237, 636] width 157 height 9
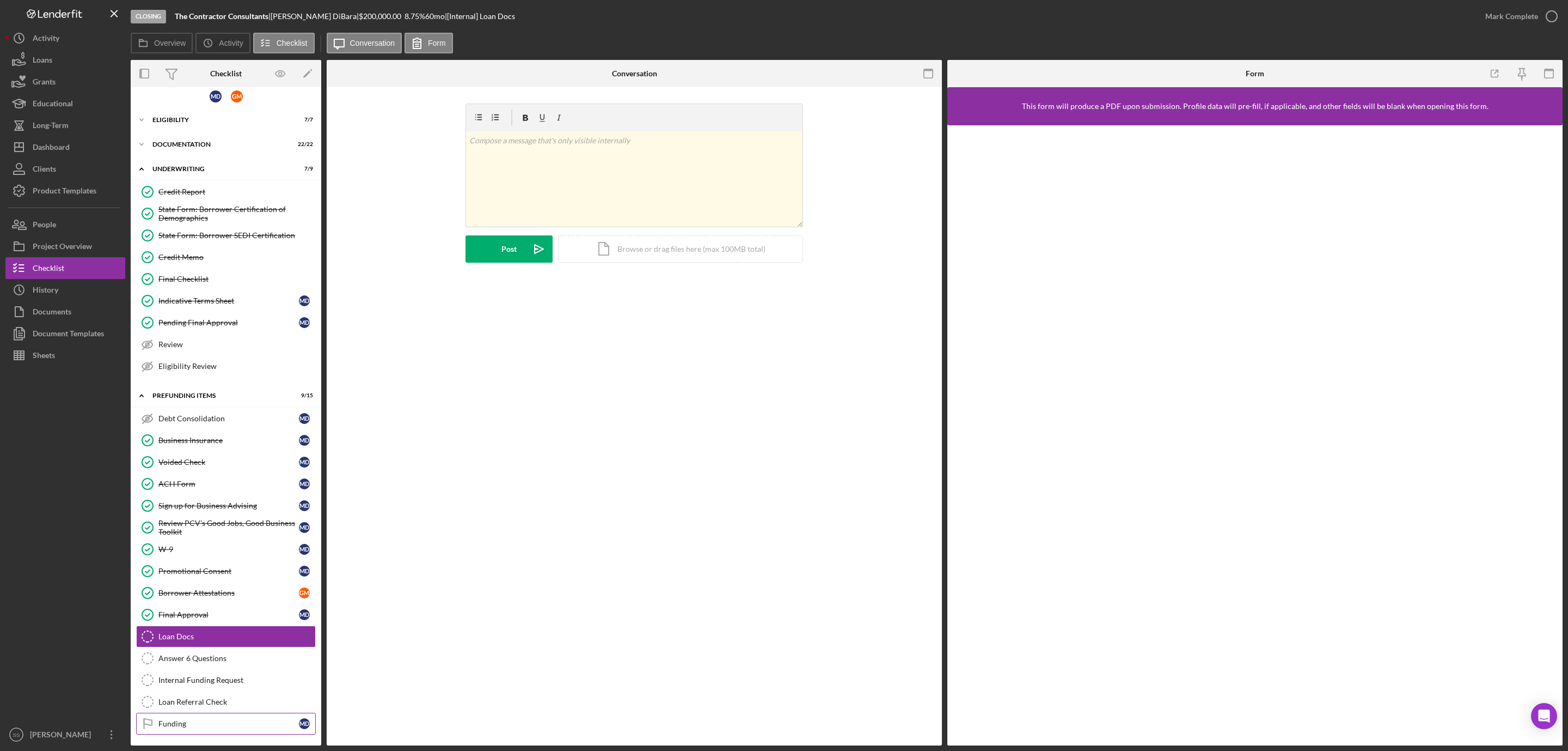
click at [194, 727] on div "Funding" at bounding box center [228, 724] width 141 height 9
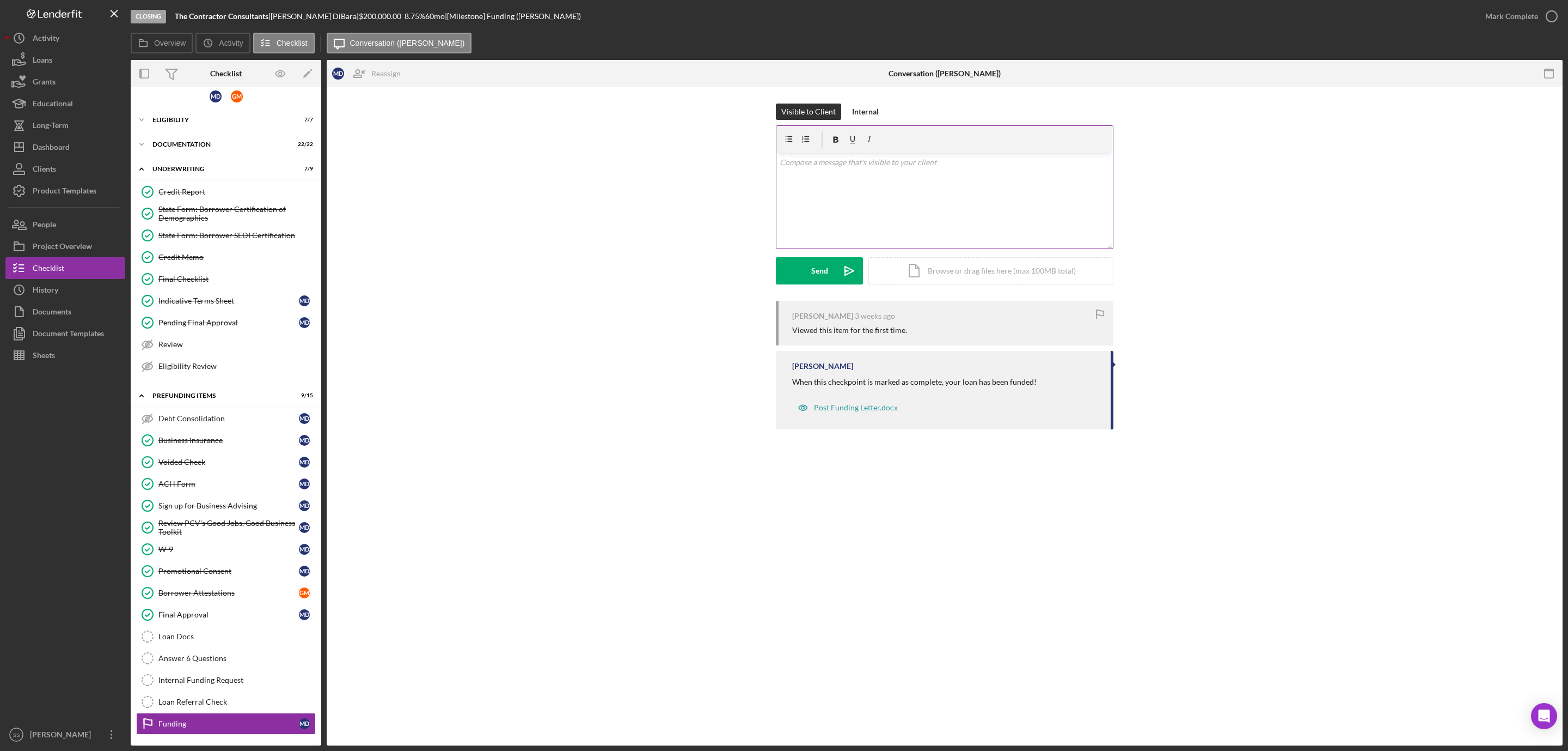
click at [813, 224] on div "v Color teal Color pink Remove color Add row above Add row below Add column bef…" at bounding box center [944, 200] width 337 height 96
click at [817, 278] on div "Send" at bounding box center [820, 270] width 17 height 27
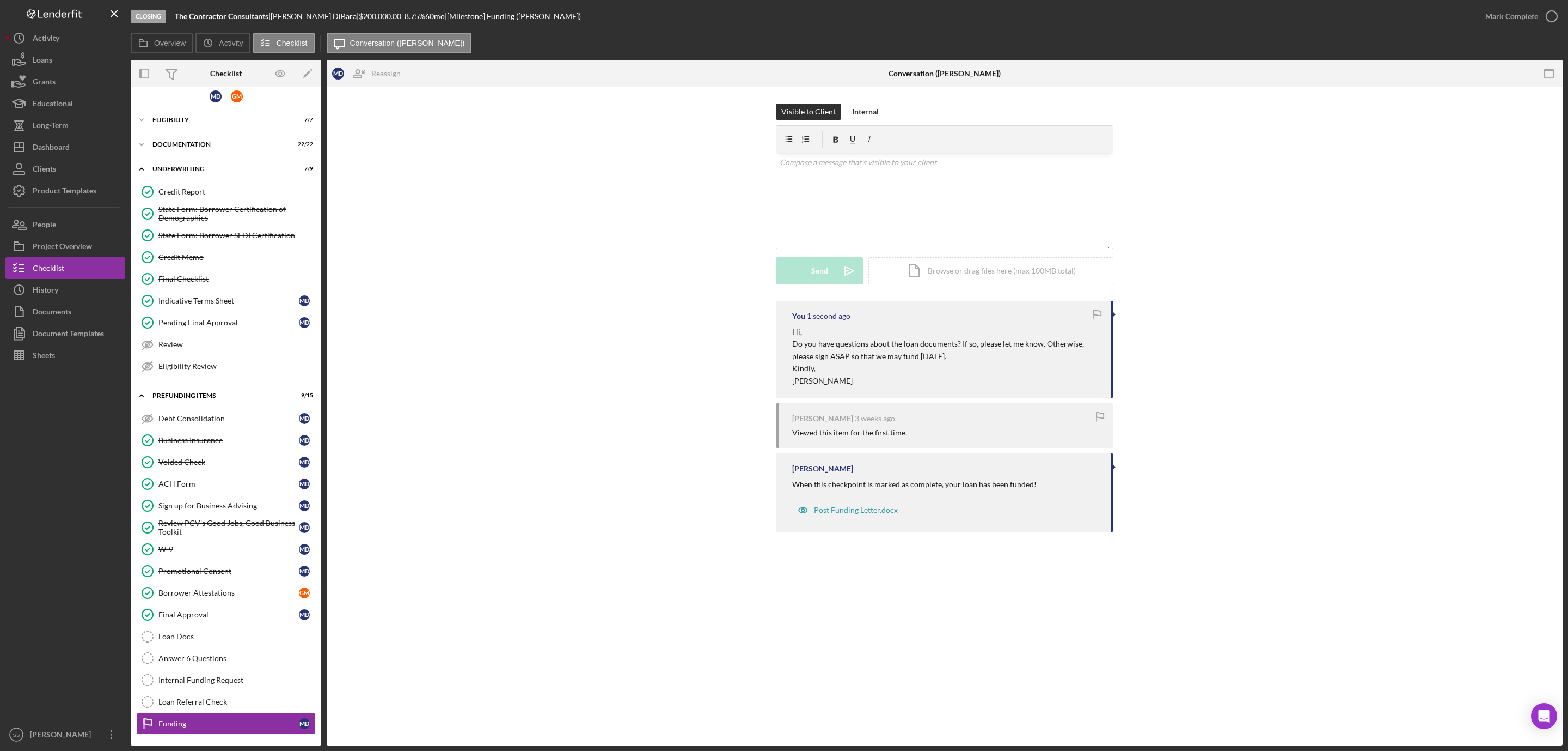
scroll to position [0, 0]
click at [70, 142] on button "Icon/Dashboard Dashboard" at bounding box center [65, 147] width 120 height 22
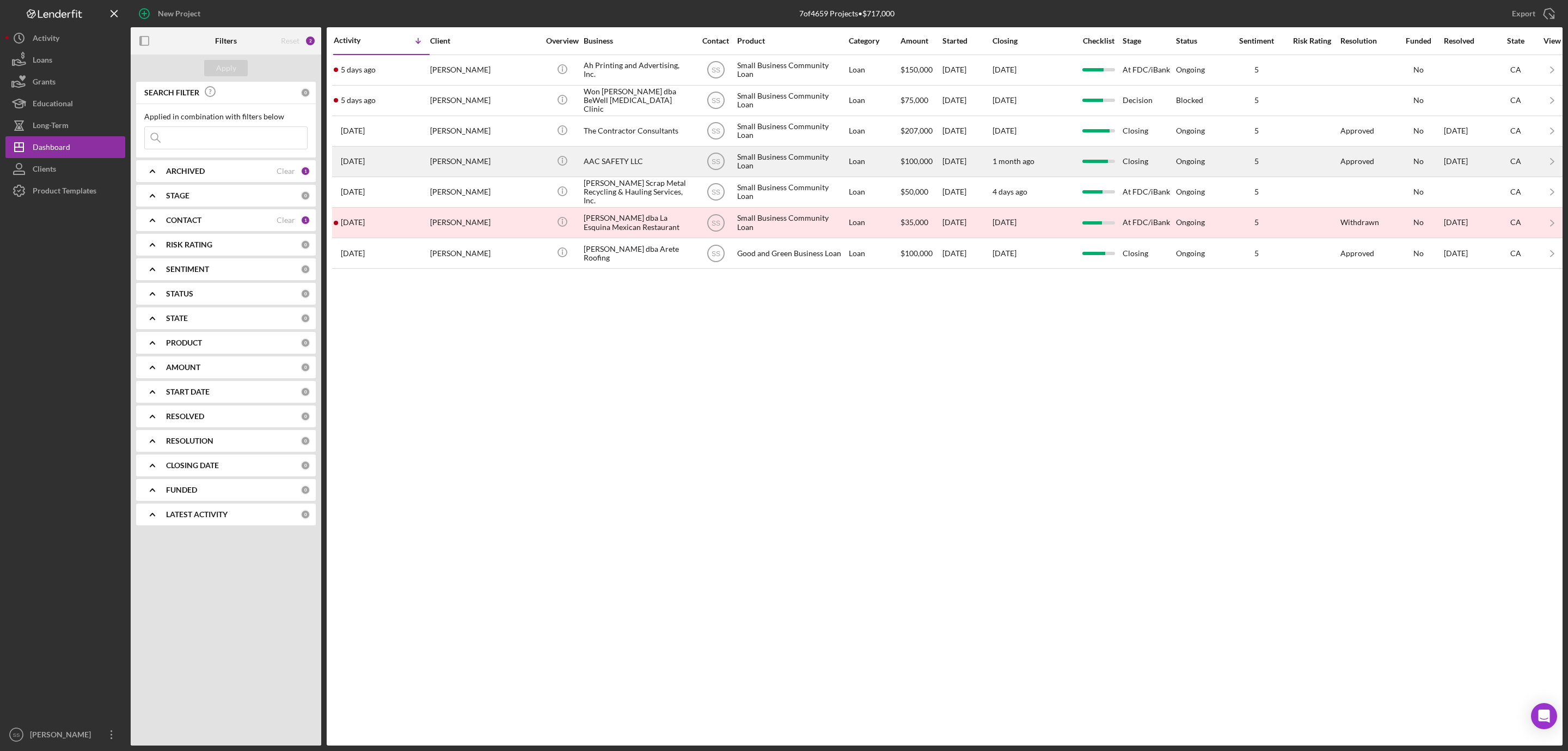
click at [614, 161] on div "AAC SAFETY LLC" at bounding box center [638, 161] width 109 height 29
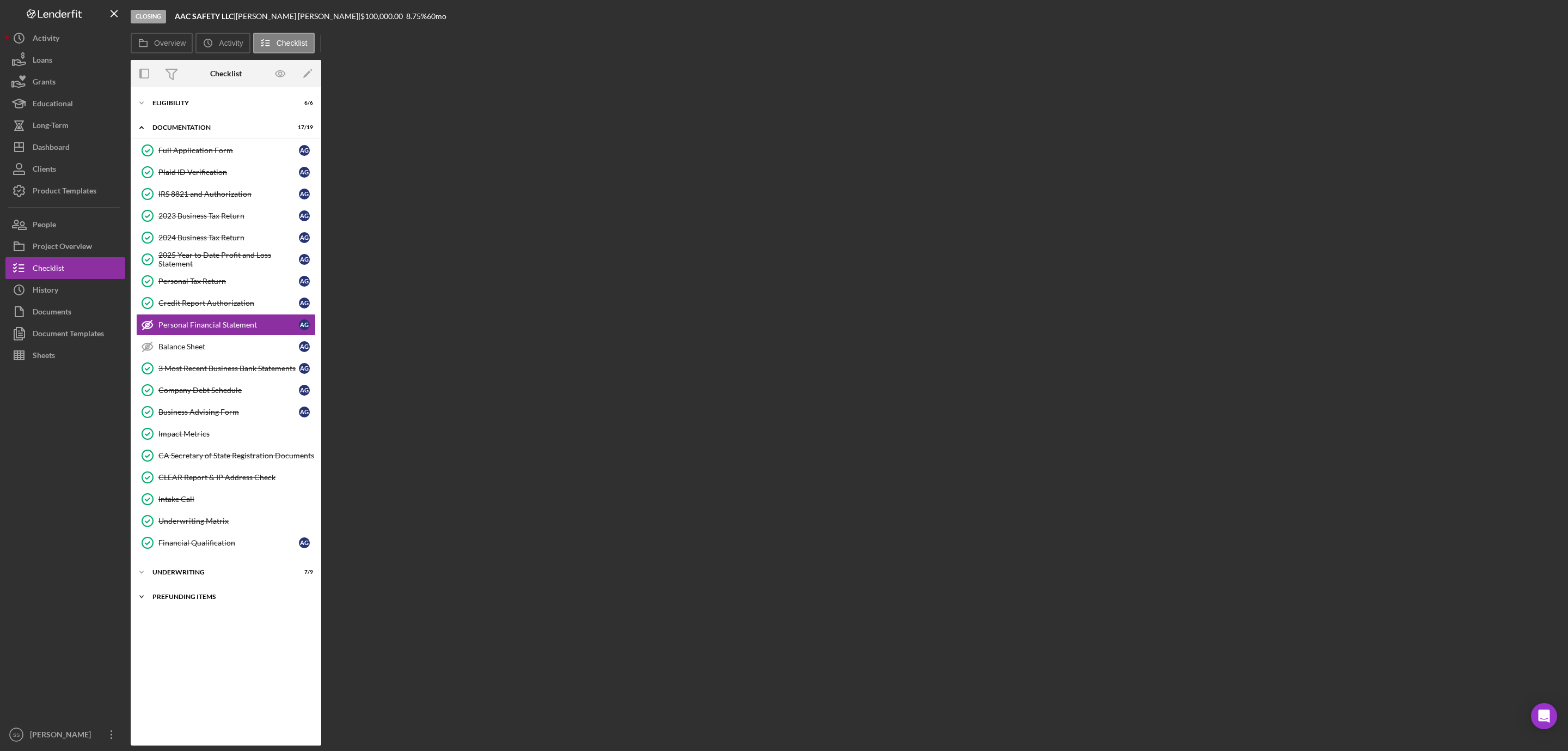
click at [204, 600] on div "Prefunding Items" at bounding box center [229, 596] width 155 height 7
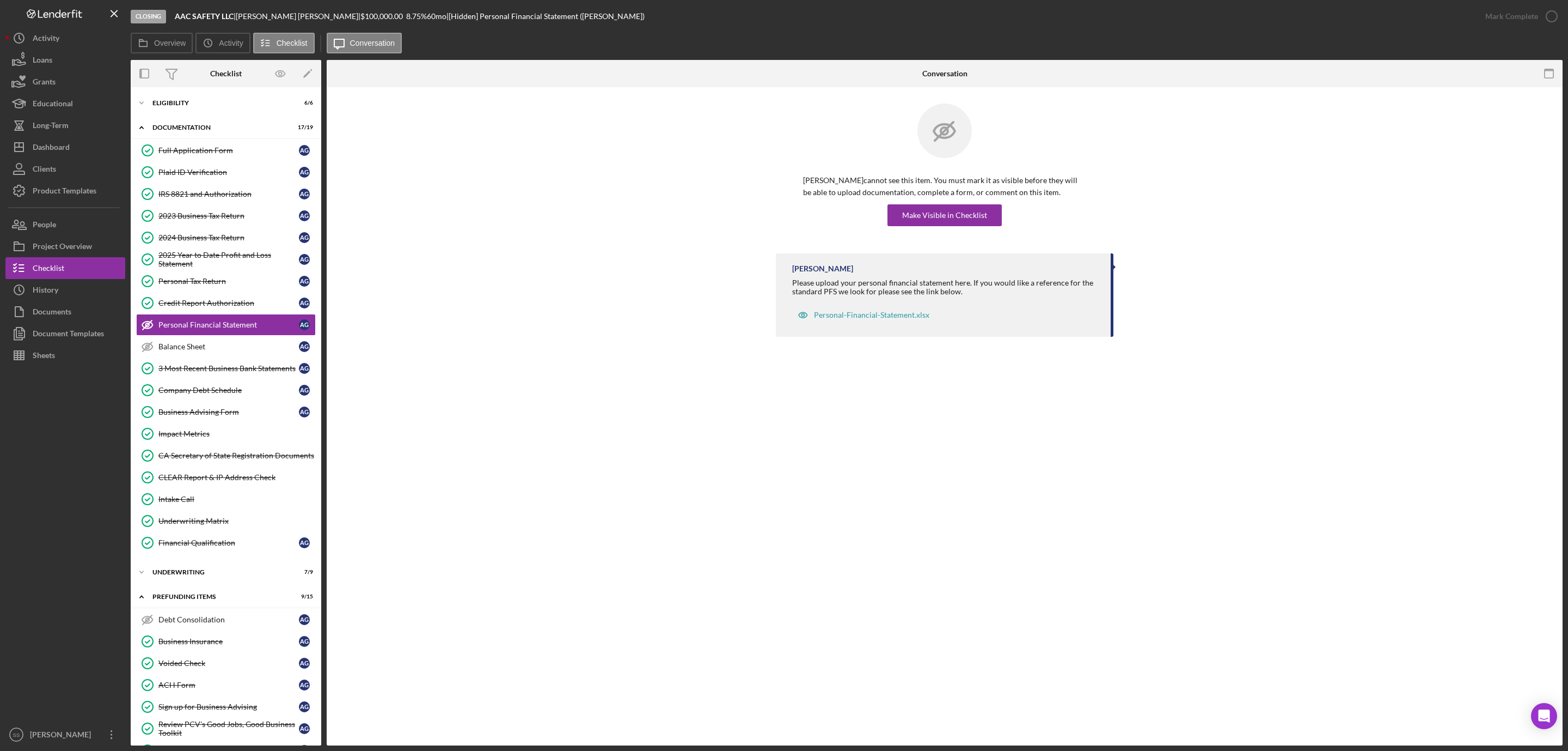
scroll to position [163, 0]
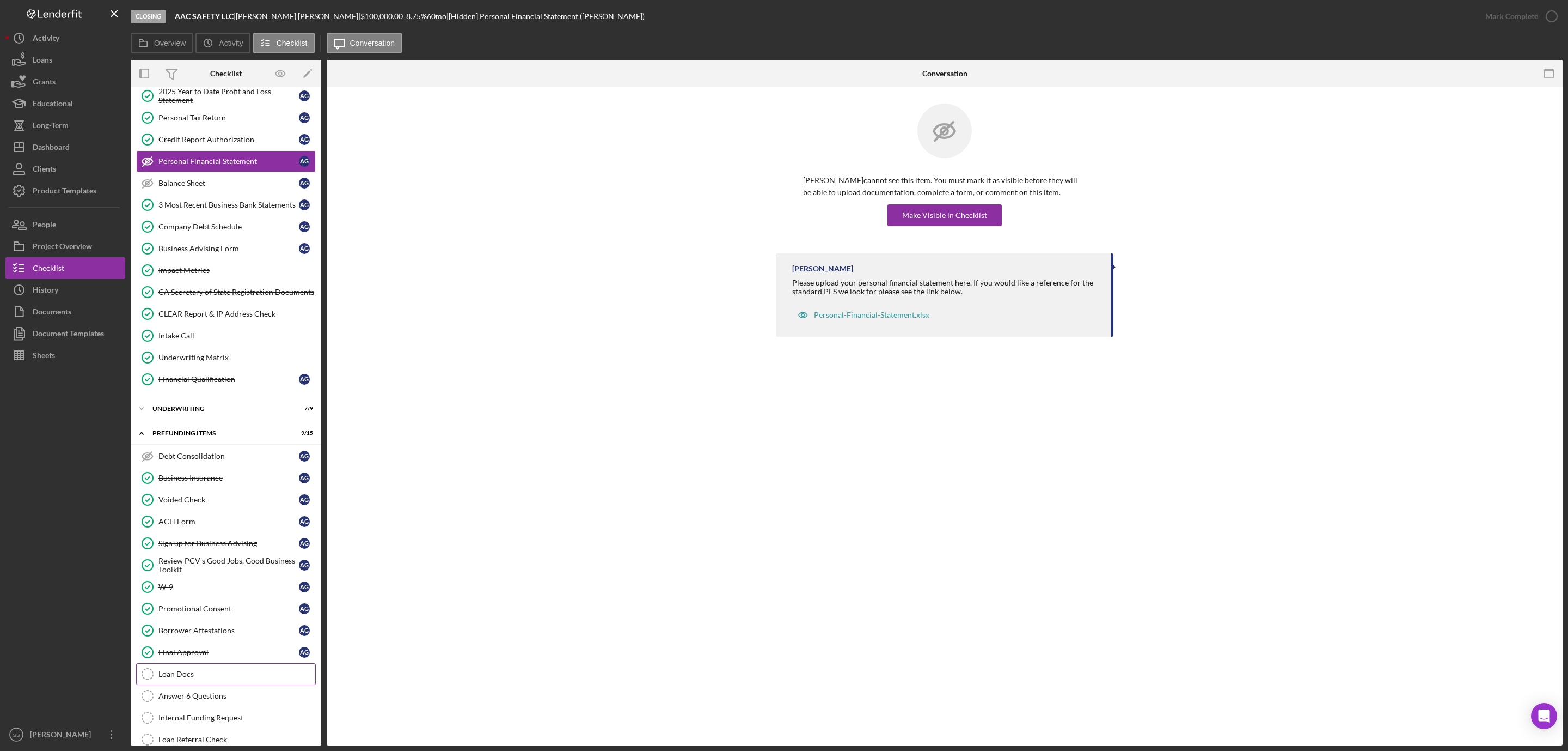
click at [212, 679] on div "Loan Docs" at bounding box center [237, 674] width 157 height 9
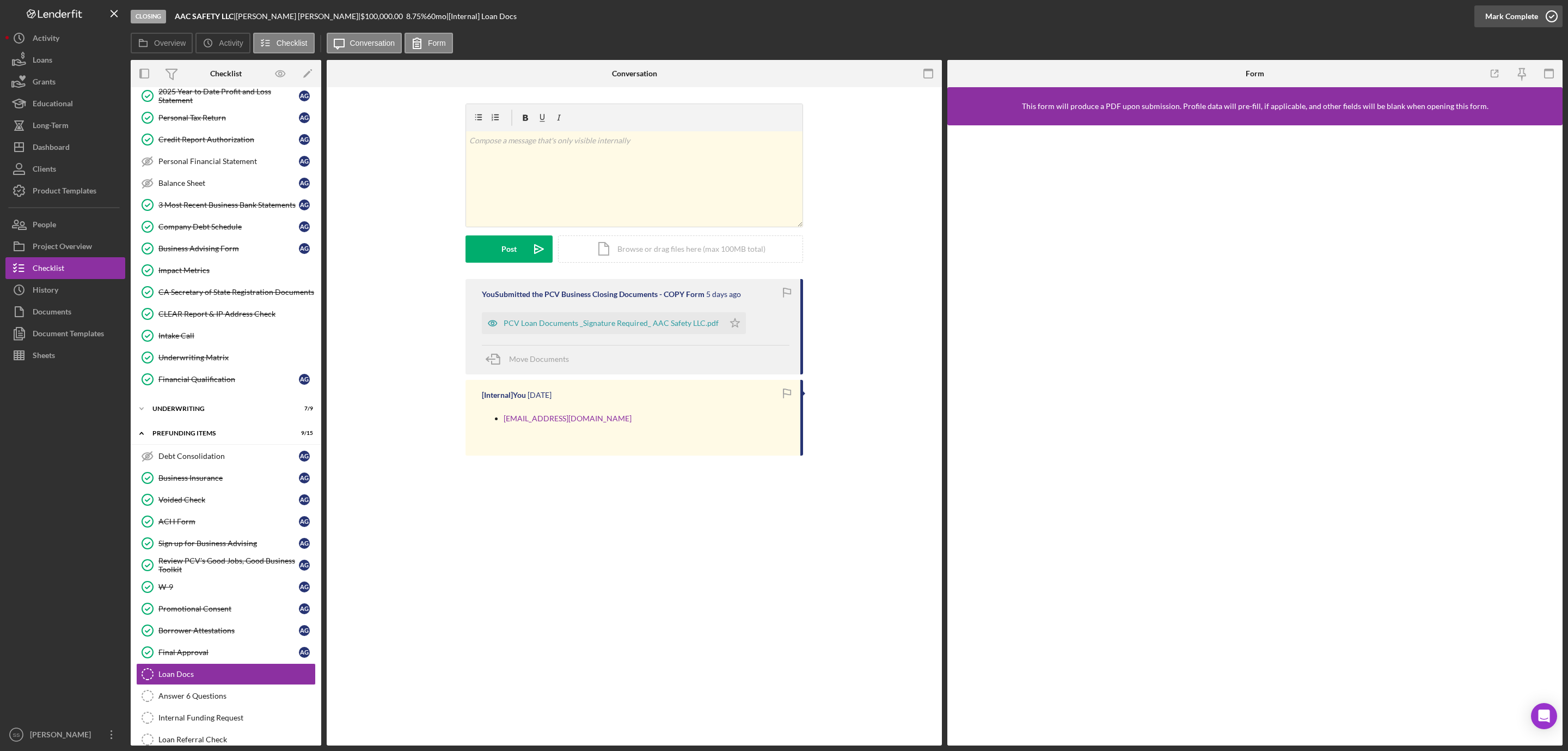
click at [1547, 10] on icon "button" at bounding box center [1552, 16] width 27 height 27
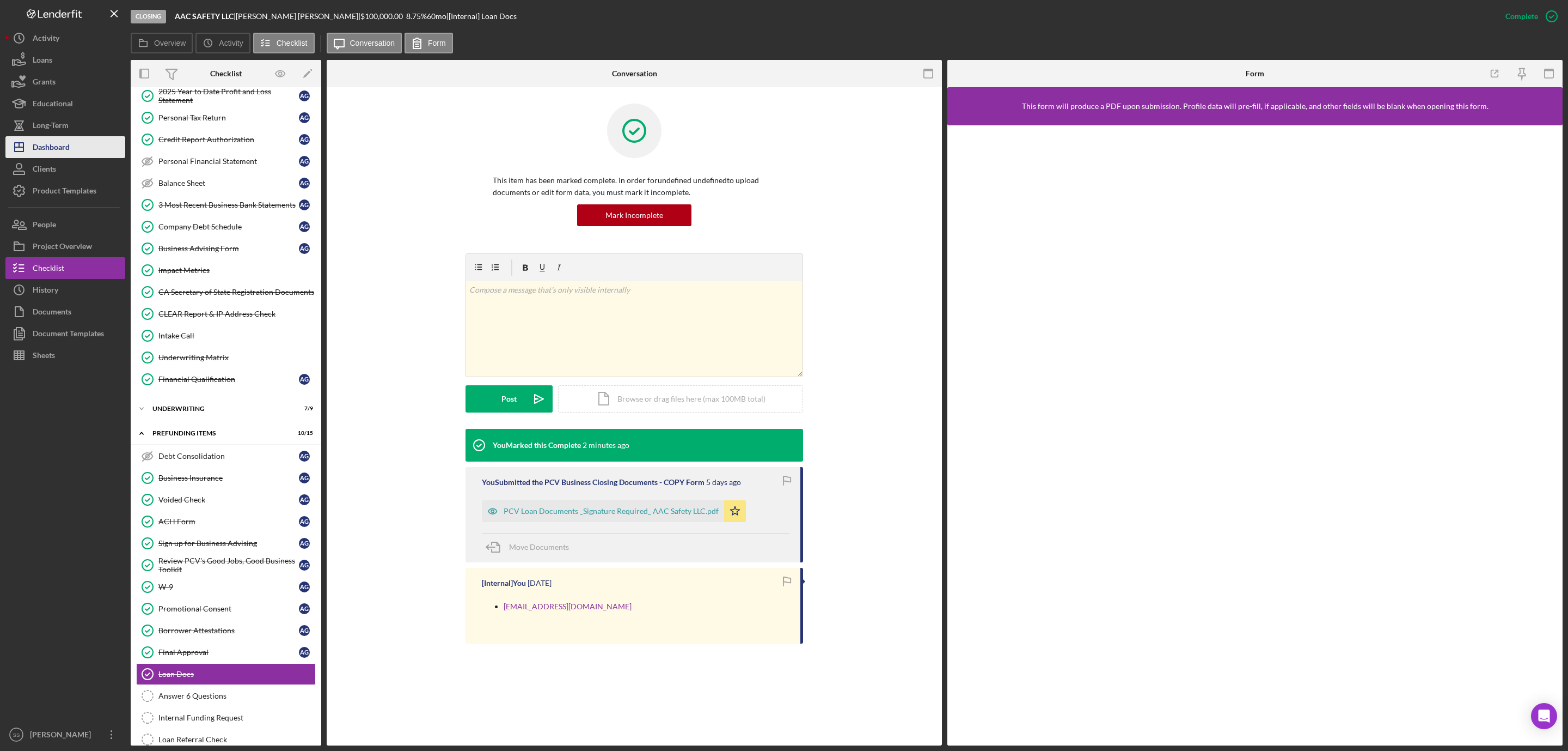
click at [46, 139] on div "Dashboard" at bounding box center [51, 149] width 37 height 24
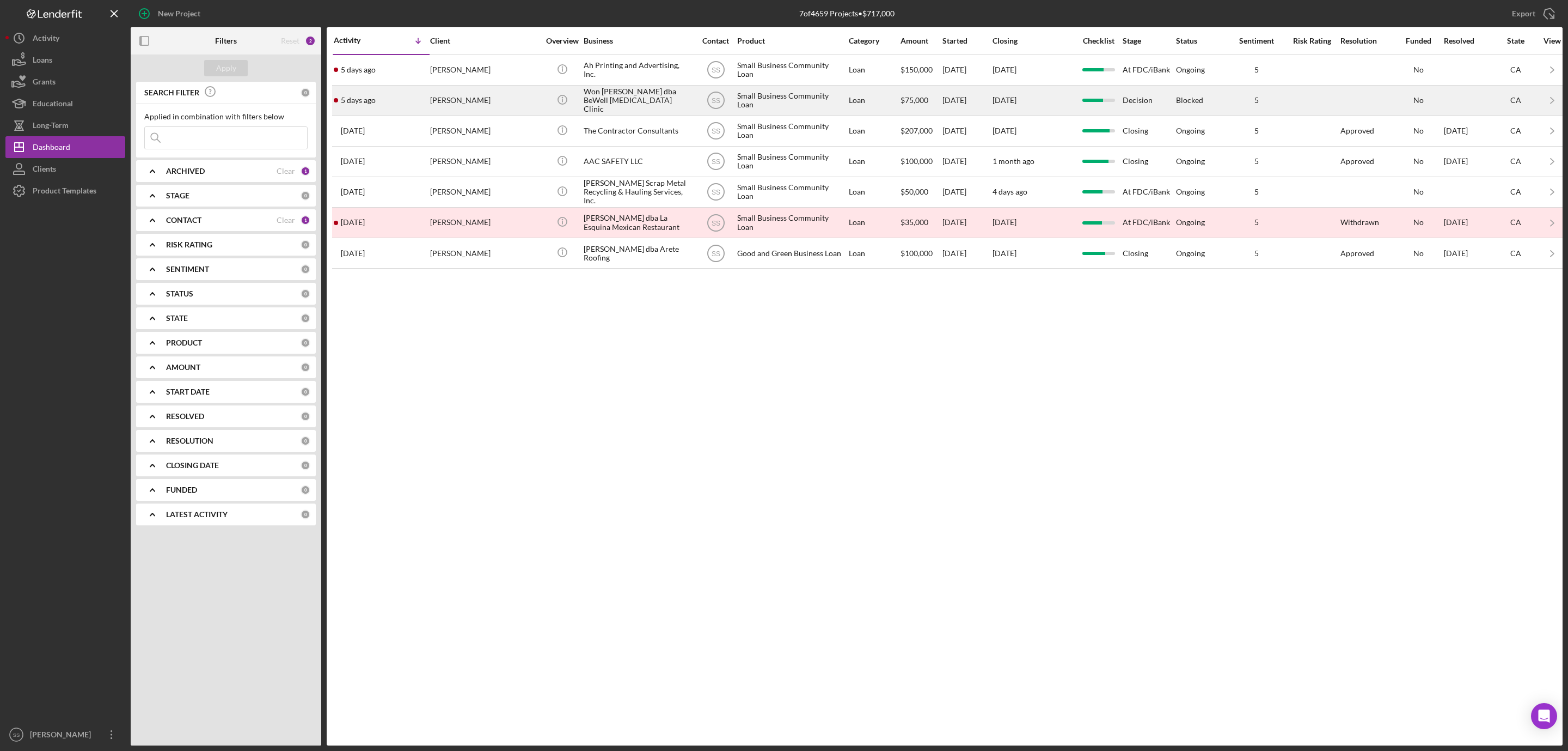
click at [472, 105] on div "[PERSON_NAME]" at bounding box center [485, 100] width 109 height 29
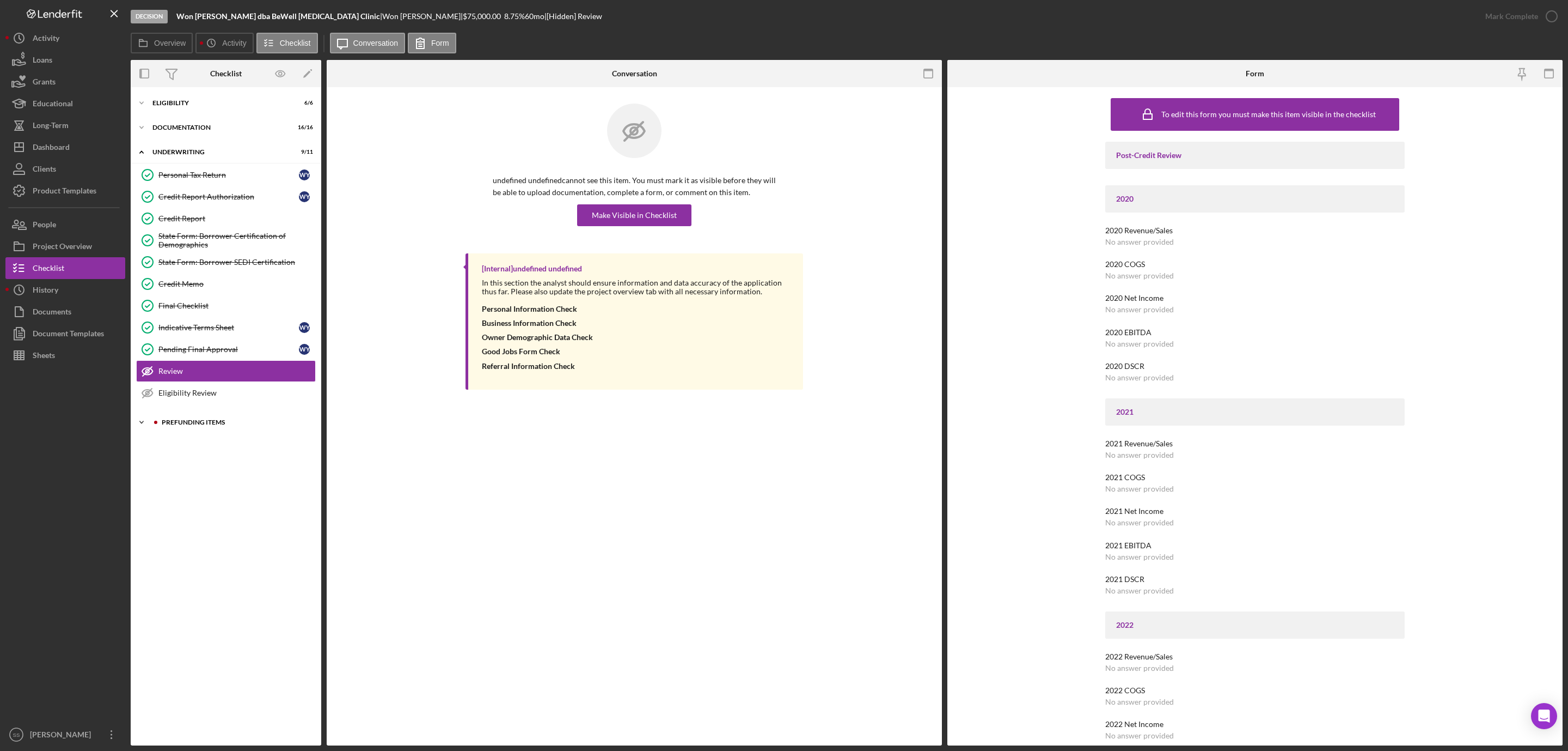
click at [212, 426] on div "Prefunding Items" at bounding box center [235, 422] width 146 height 7
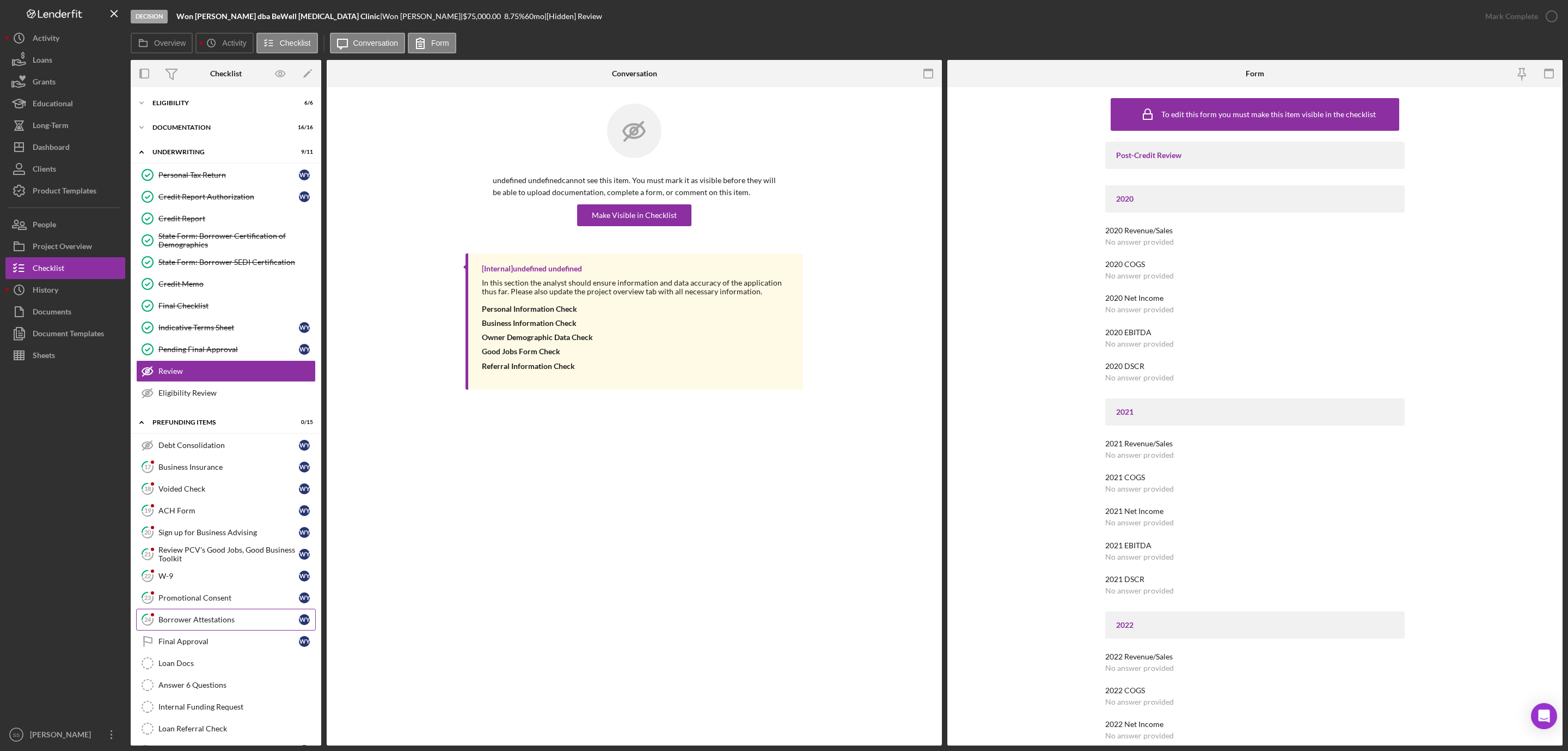
click at [204, 624] on div "Borrower Attestations" at bounding box center [228, 619] width 141 height 9
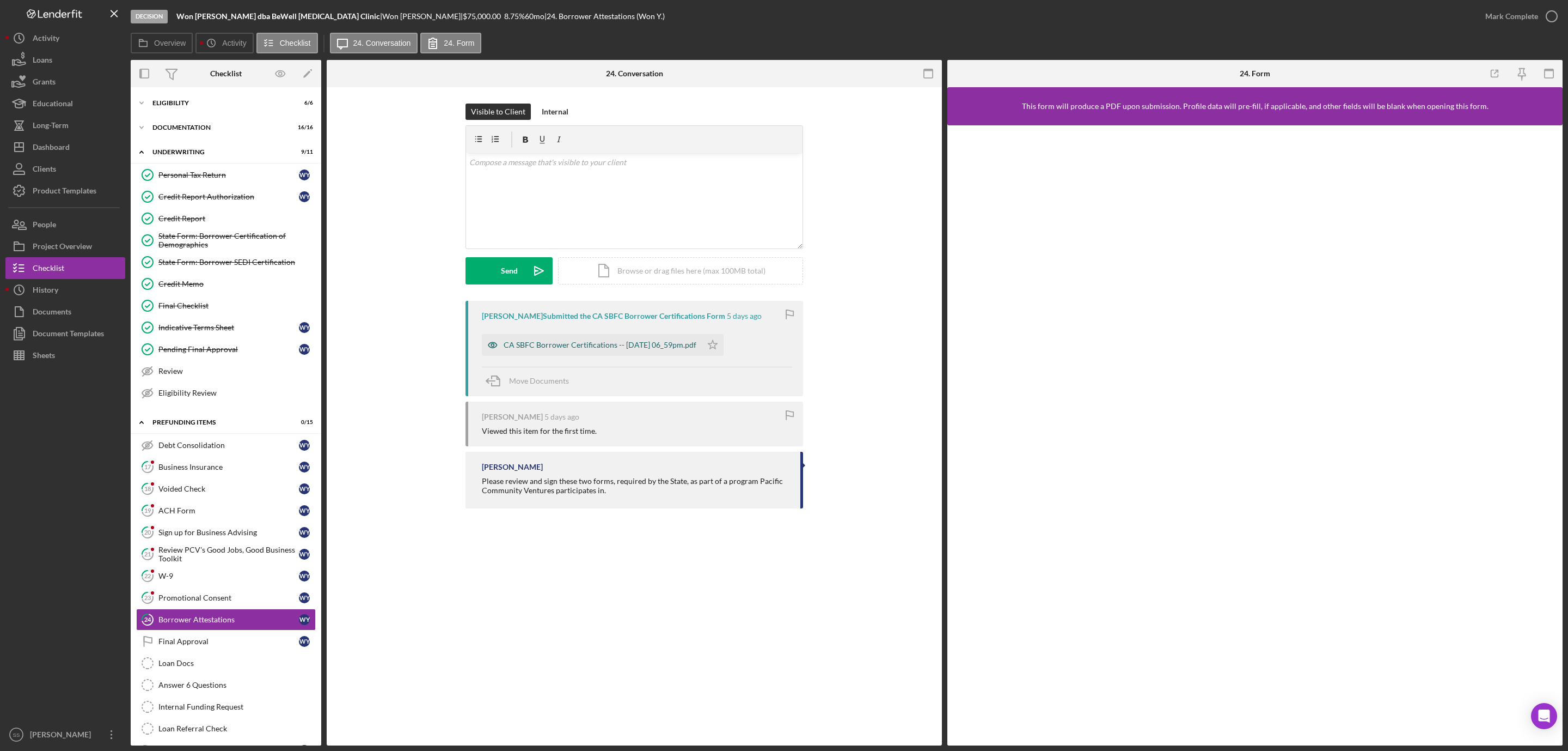
click at [629, 344] on div "CA SBFC Borrower Certifications -- [DATE] 06_59pm.pdf" at bounding box center [600, 345] width 193 height 9
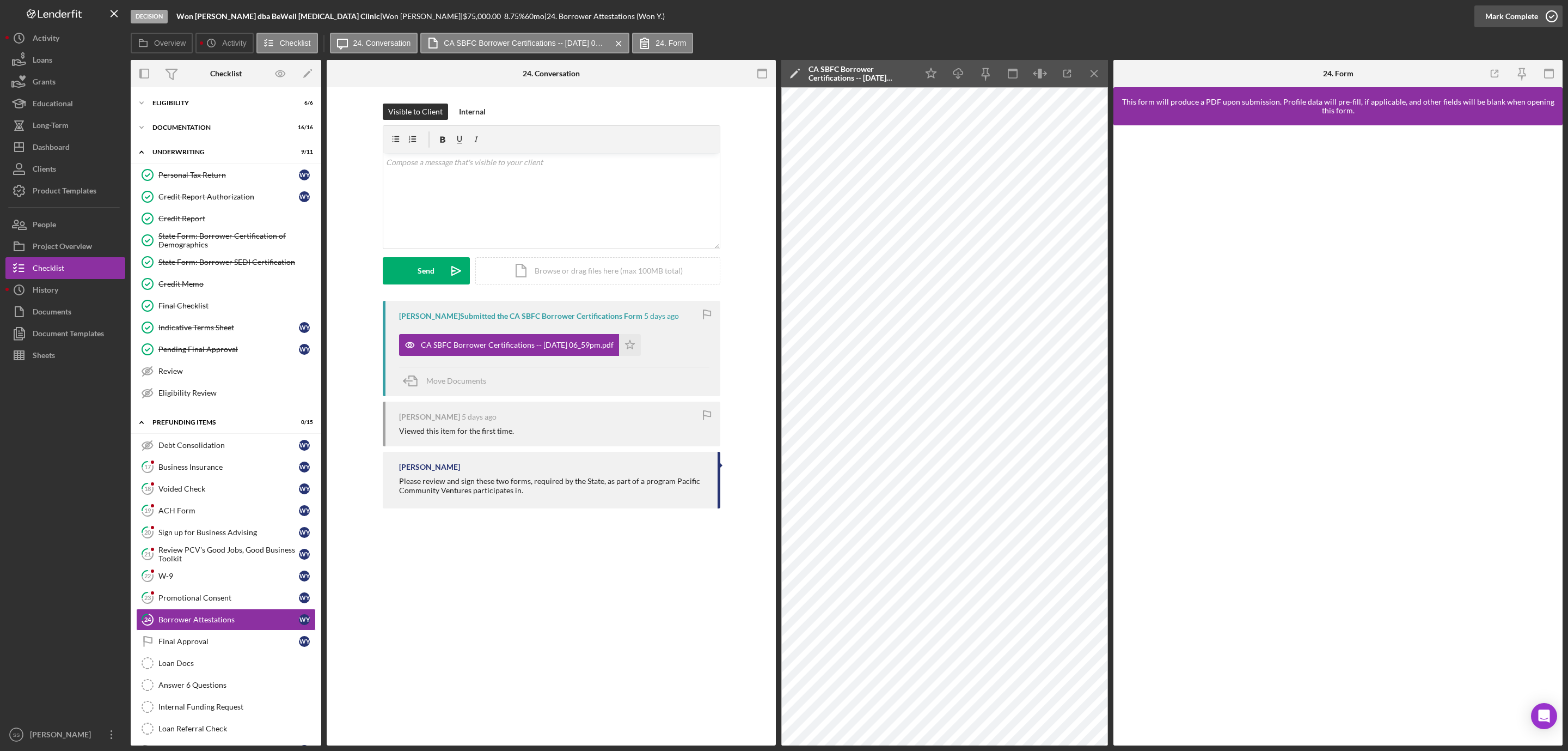
click at [1550, 16] on icon "button" at bounding box center [1552, 16] width 27 height 27
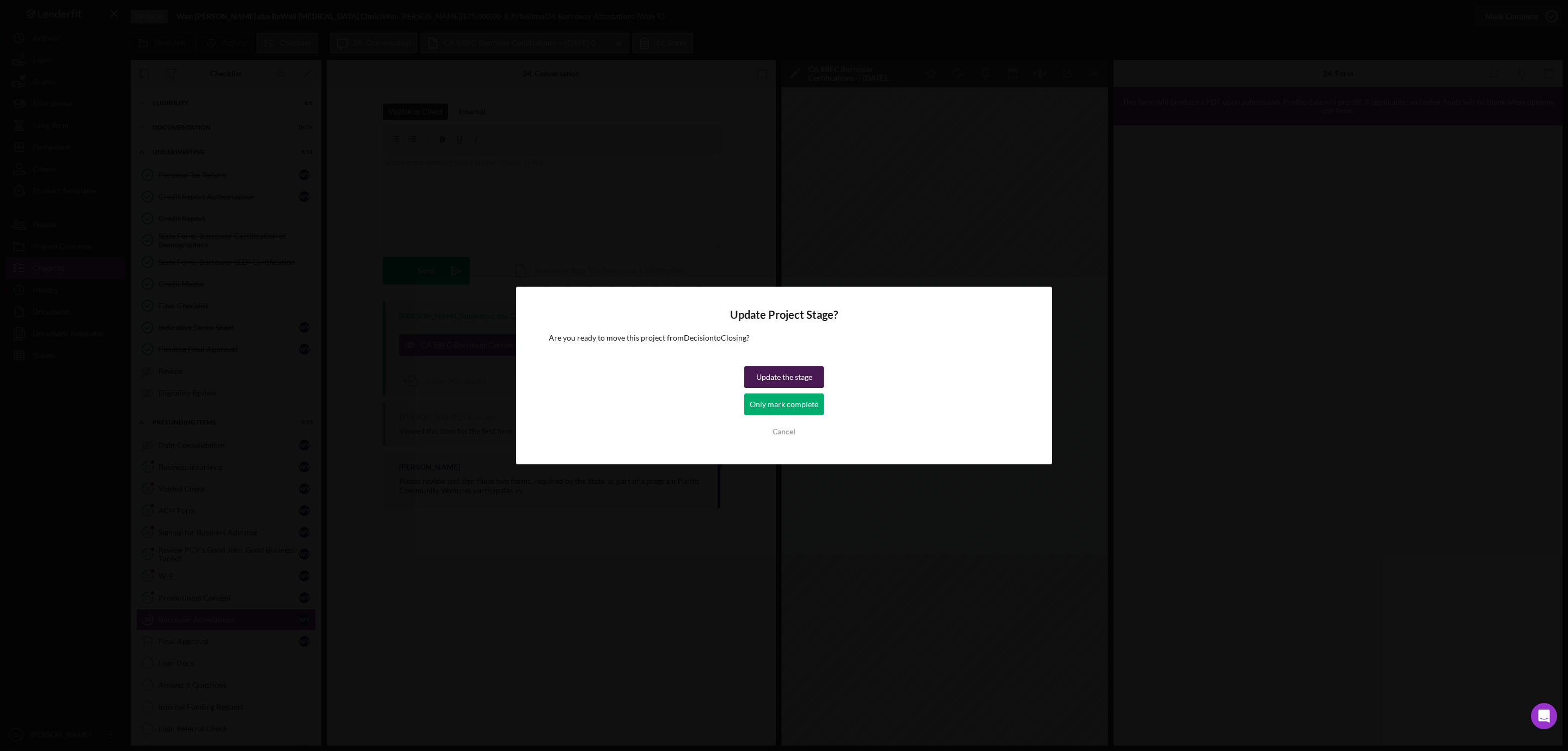
click at [796, 372] on div "Update the stage" at bounding box center [784, 377] width 56 height 22
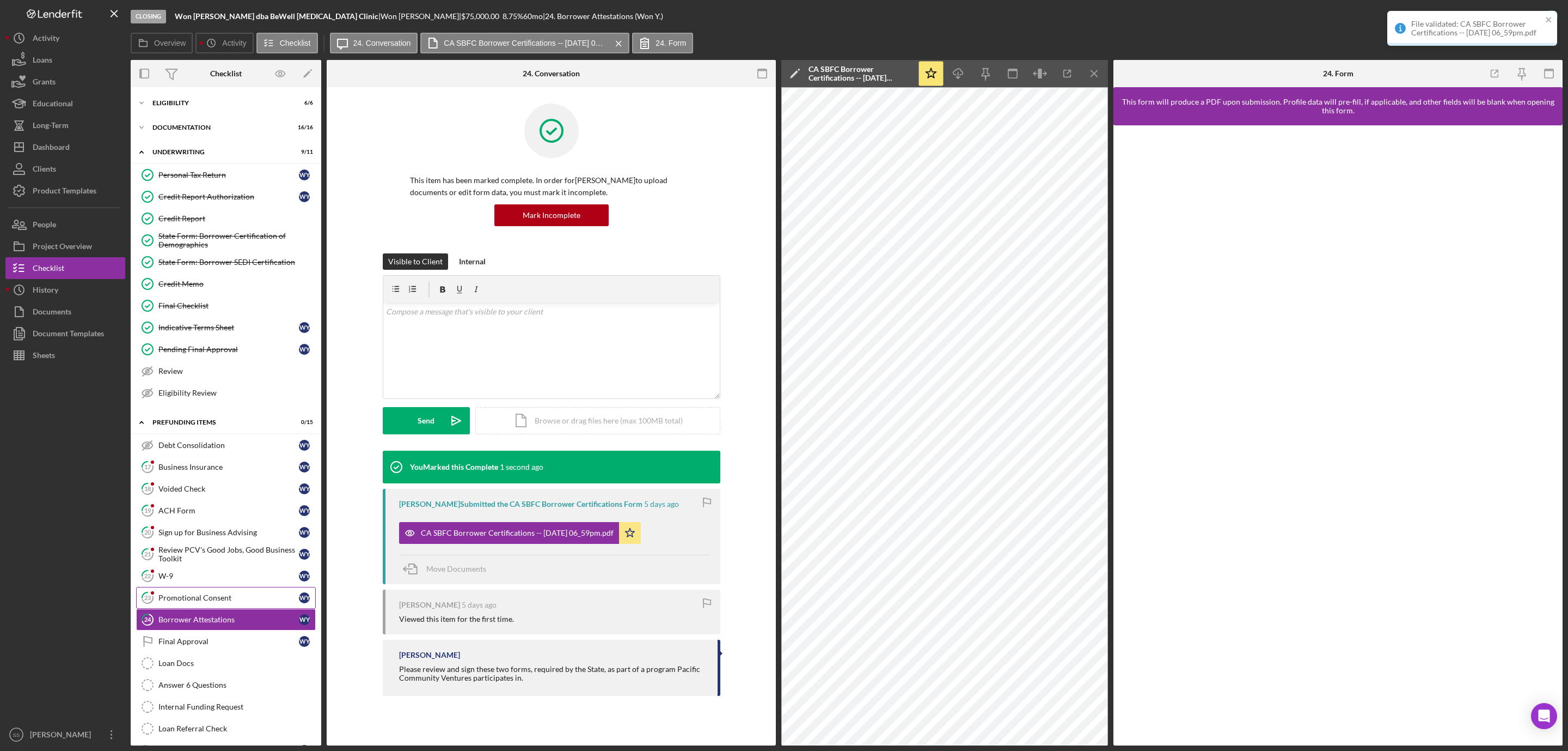
click at [212, 602] on div "Promotional Consent" at bounding box center [228, 598] width 141 height 9
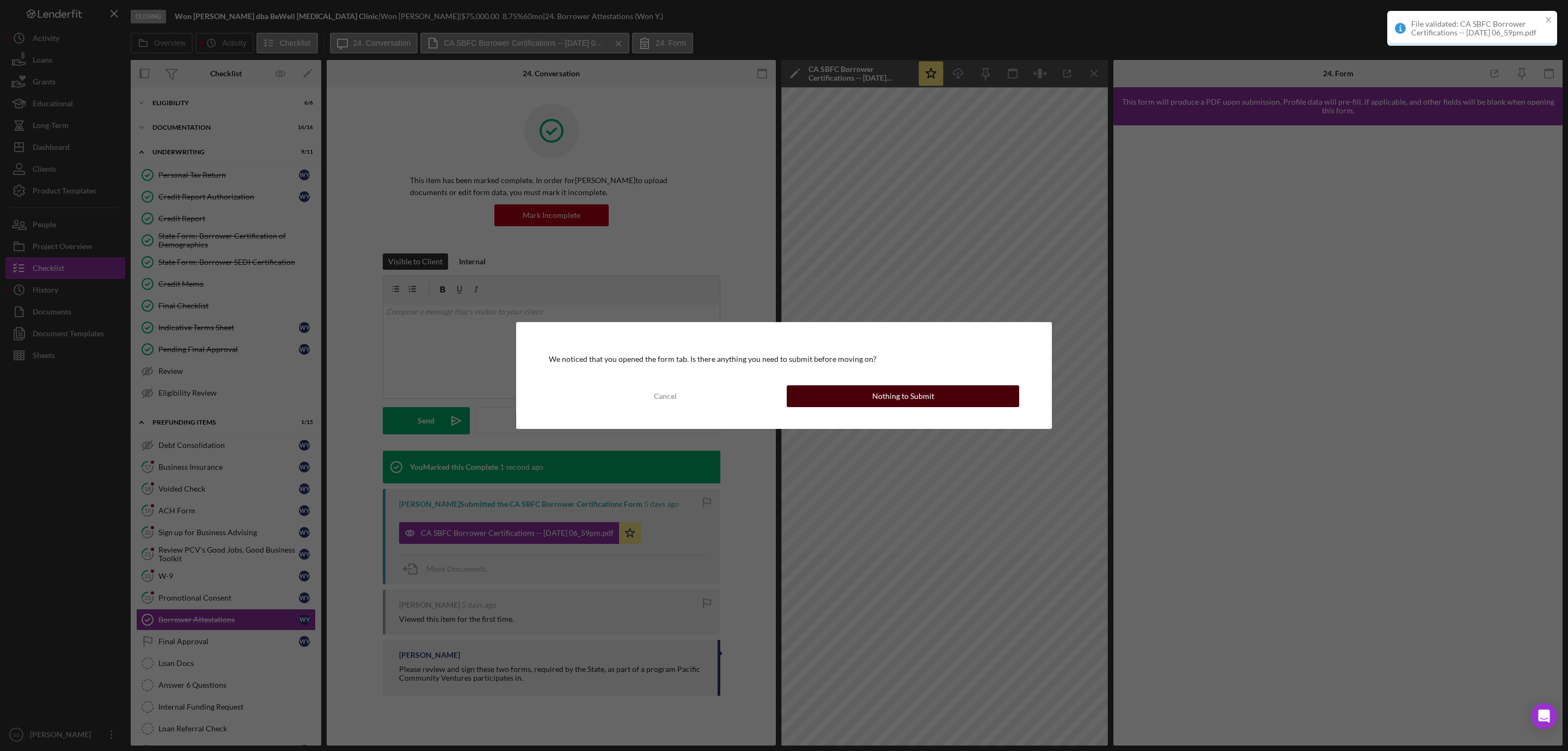
click at [877, 395] on div "Nothing to Submit" at bounding box center [903, 396] width 62 height 22
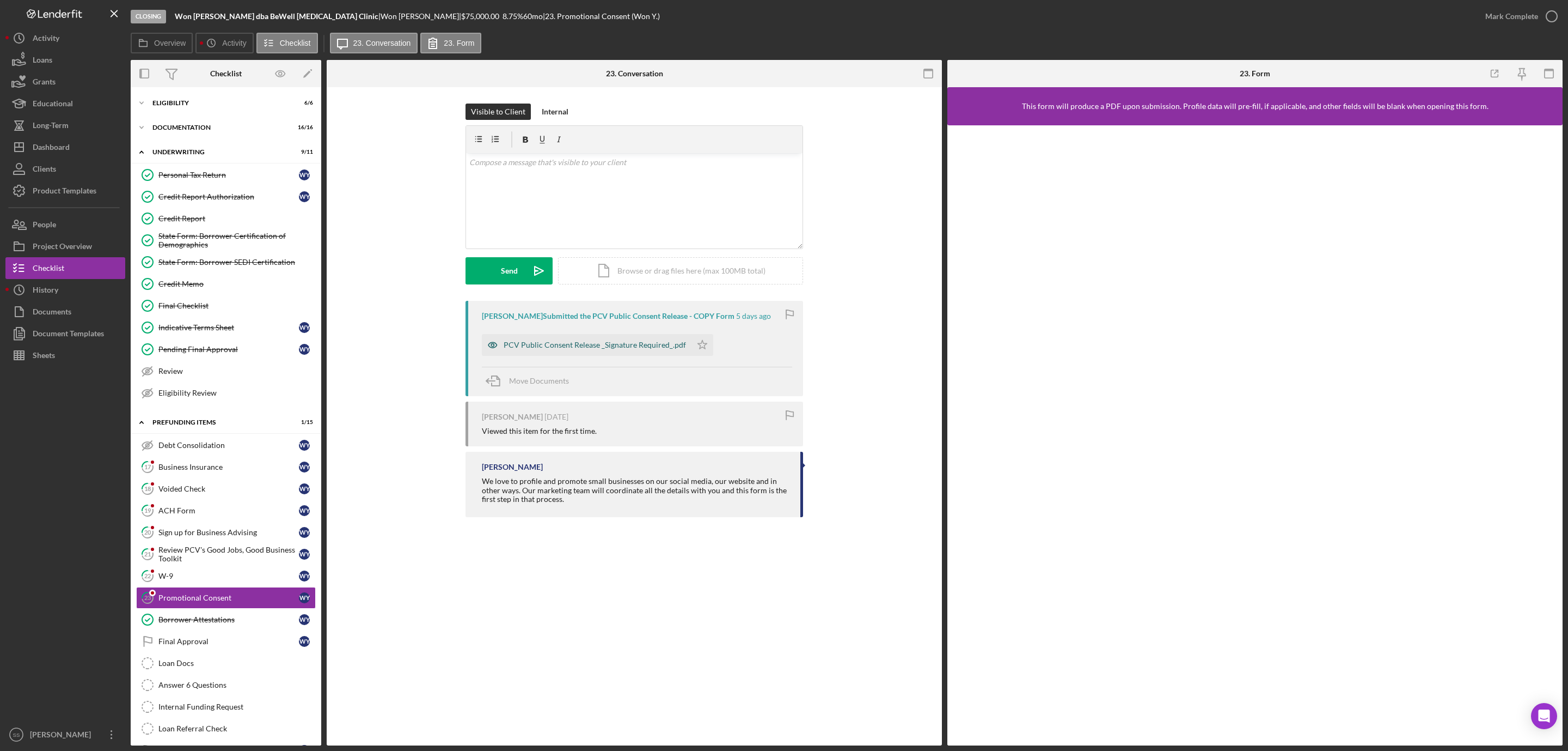
click at [665, 352] on div "PCV Public Consent Release _Signature Required_.pdf" at bounding box center [587, 345] width 209 height 22
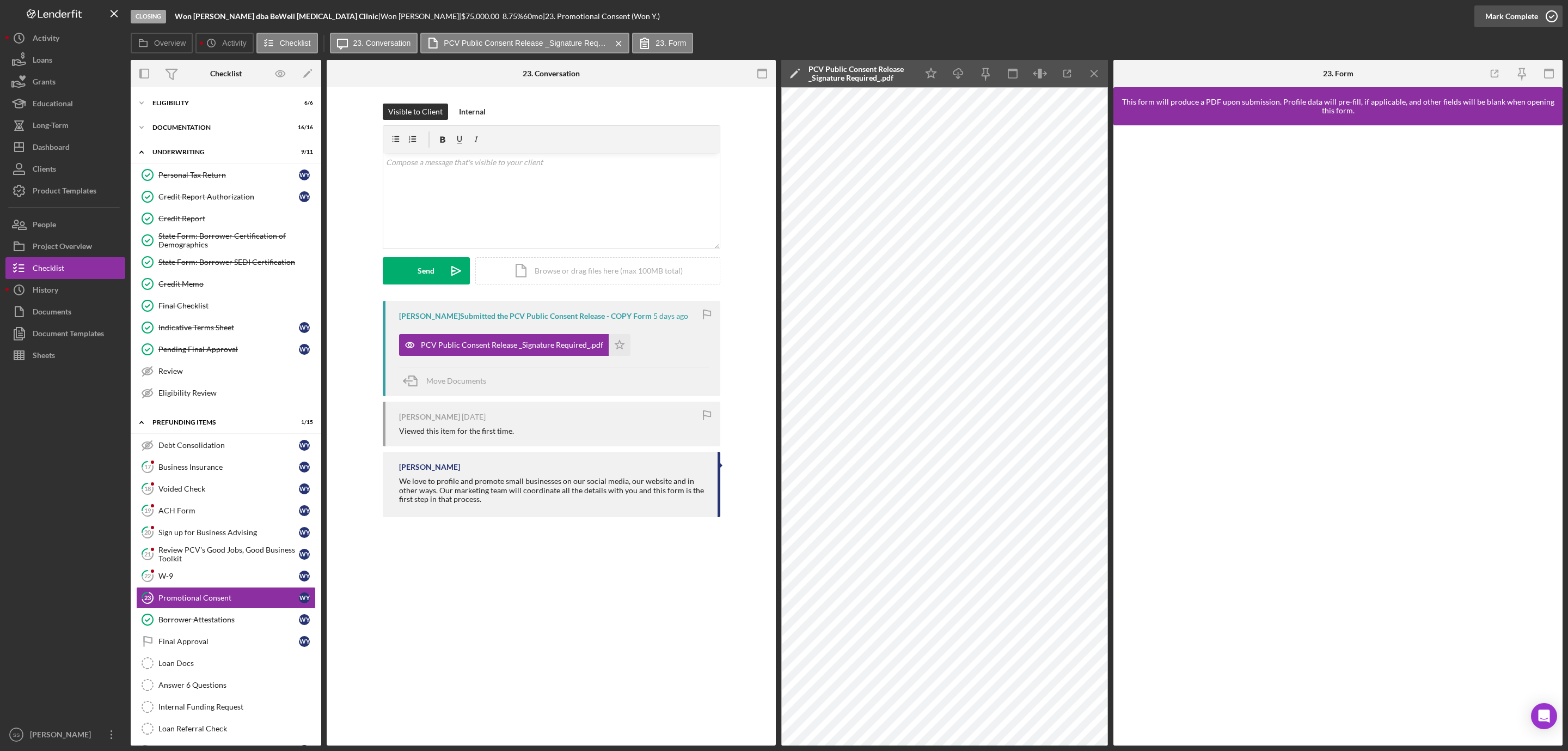
click at [1547, 13] on circle "button" at bounding box center [1552, 16] width 11 height 11
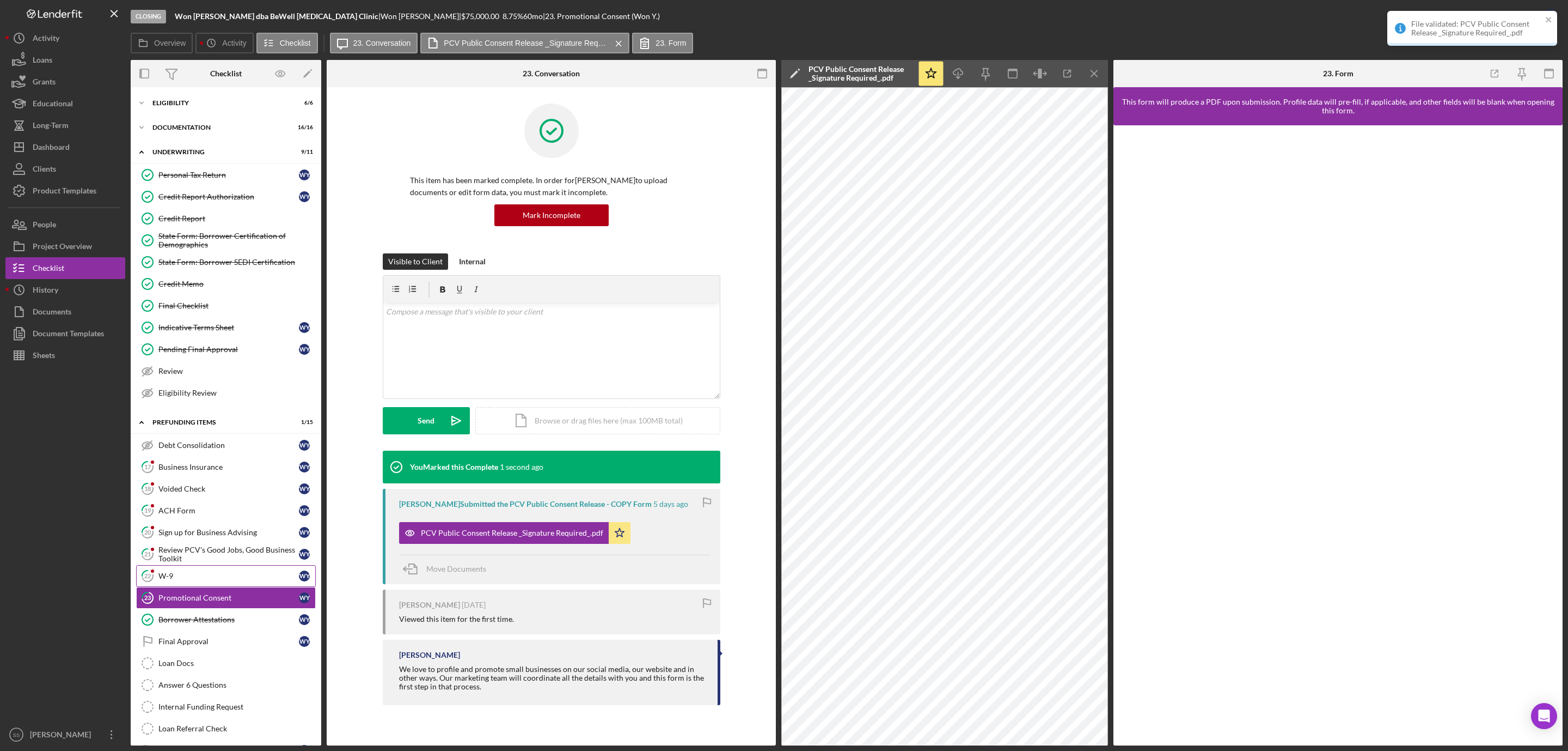
click at [218, 580] on div "W-9" at bounding box center [228, 576] width 141 height 9
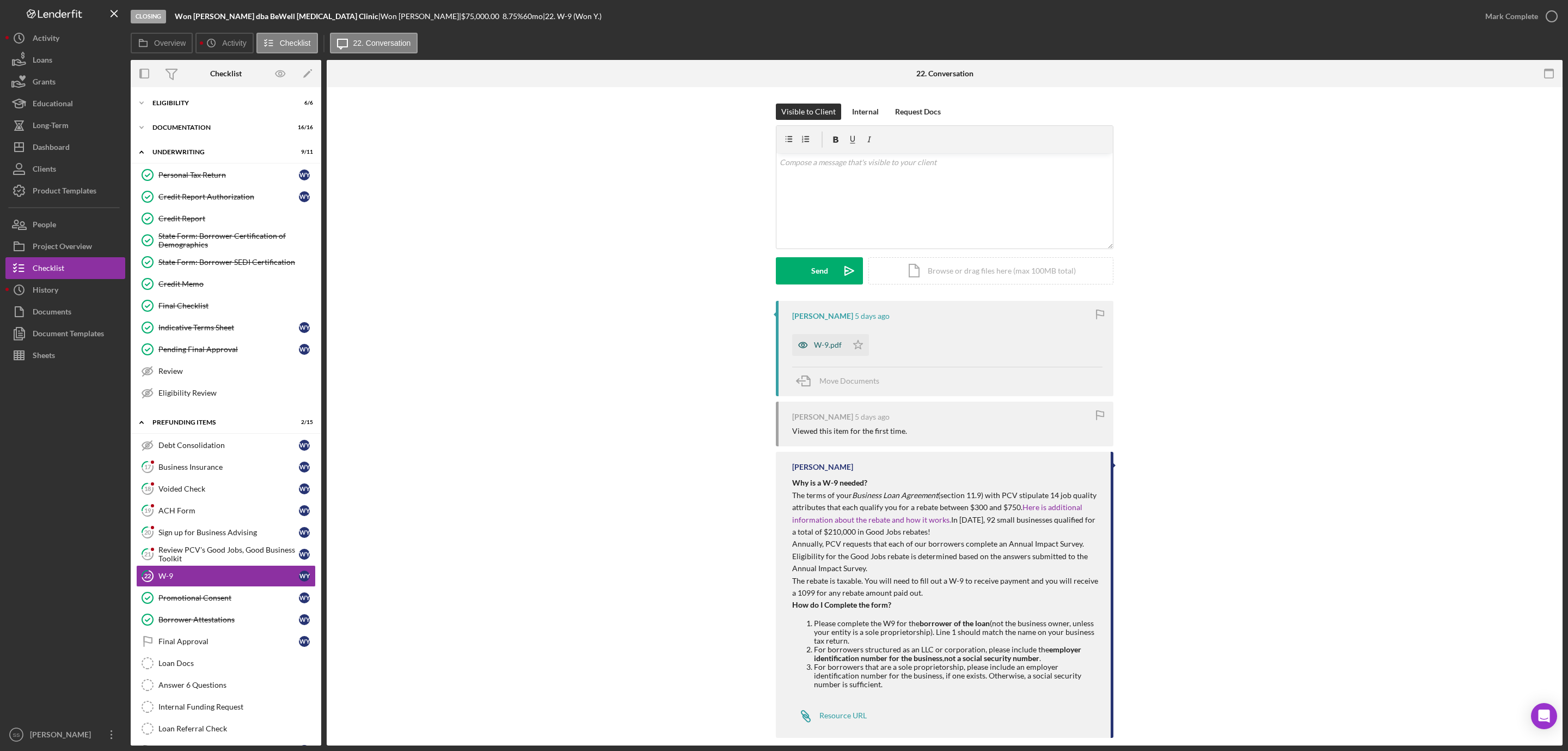
click at [827, 344] on div "W-9.pdf" at bounding box center [828, 345] width 28 height 9
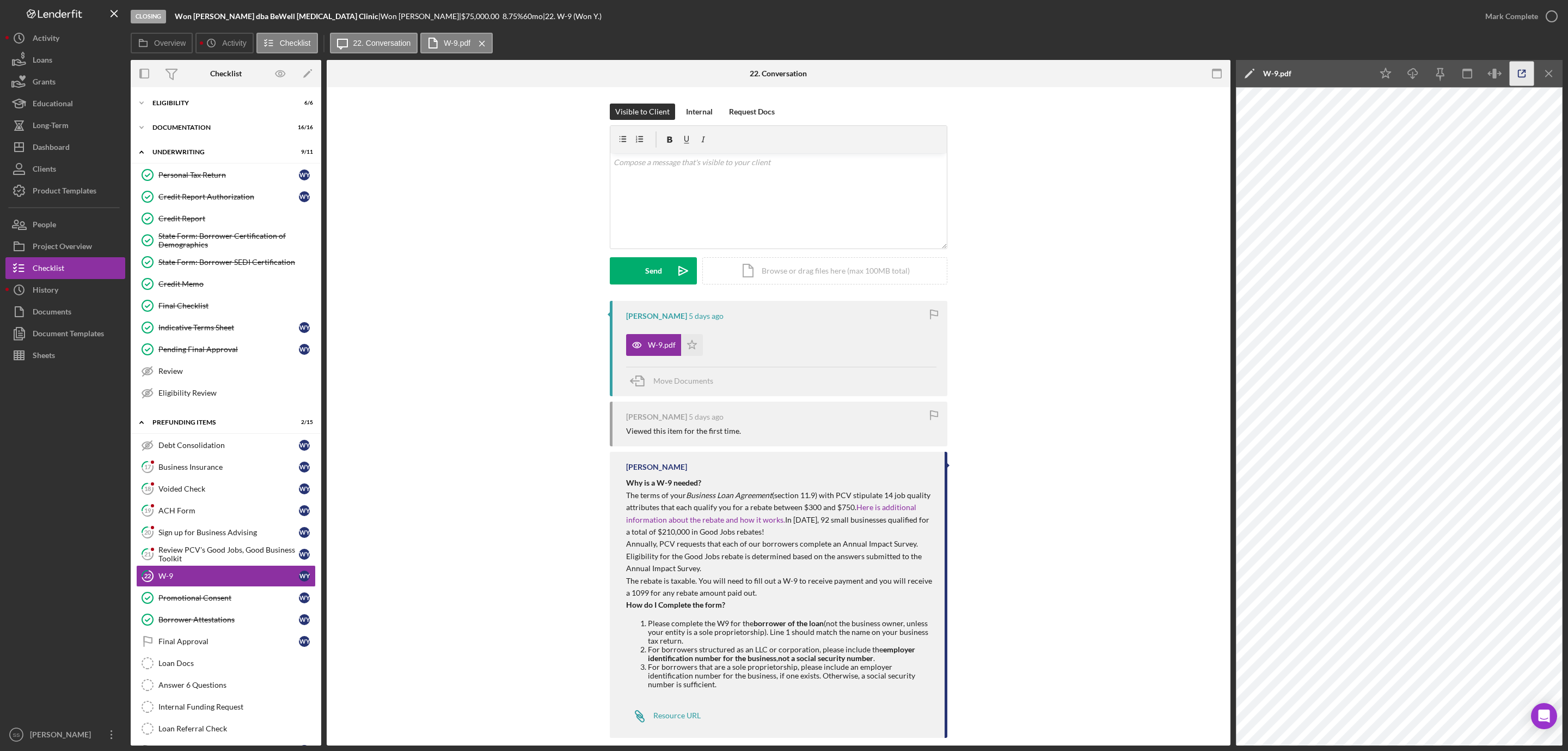
click at [1517, 71] on icon "button" at bounding box center [1522, 74] width 24 height 24
